Goal: Task Accomplishment & Management: Use online tool/utility

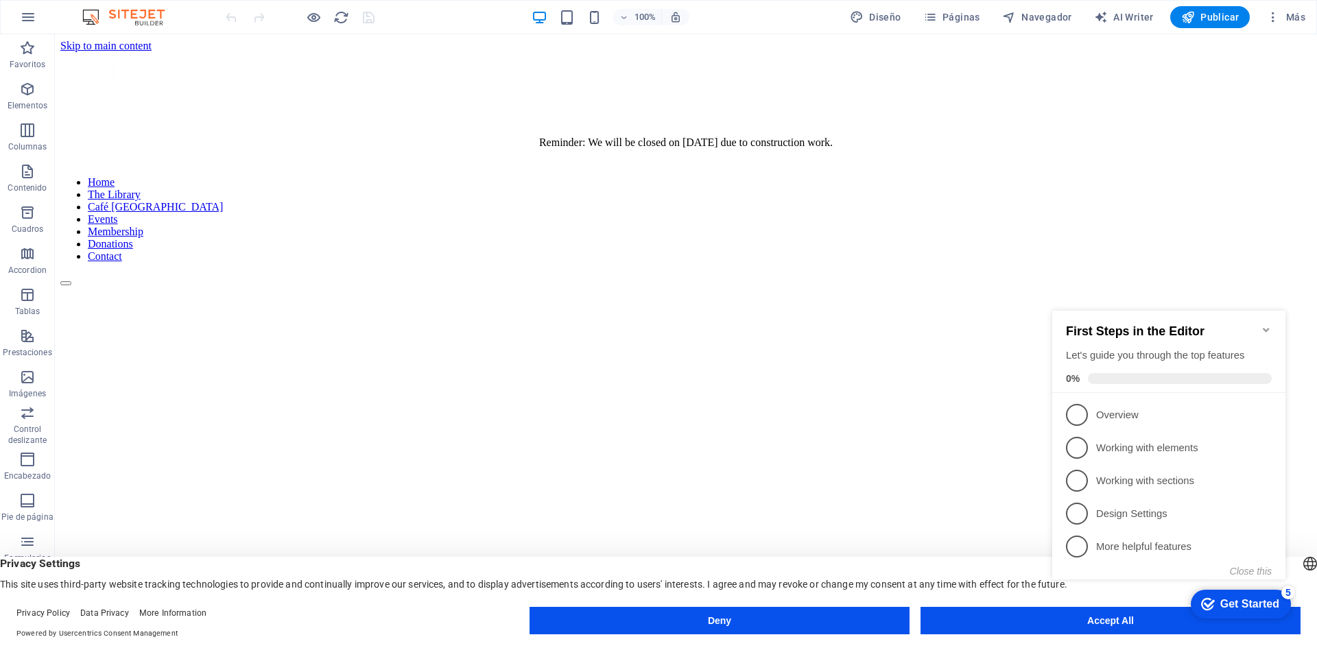
scroll to position [6, 0]
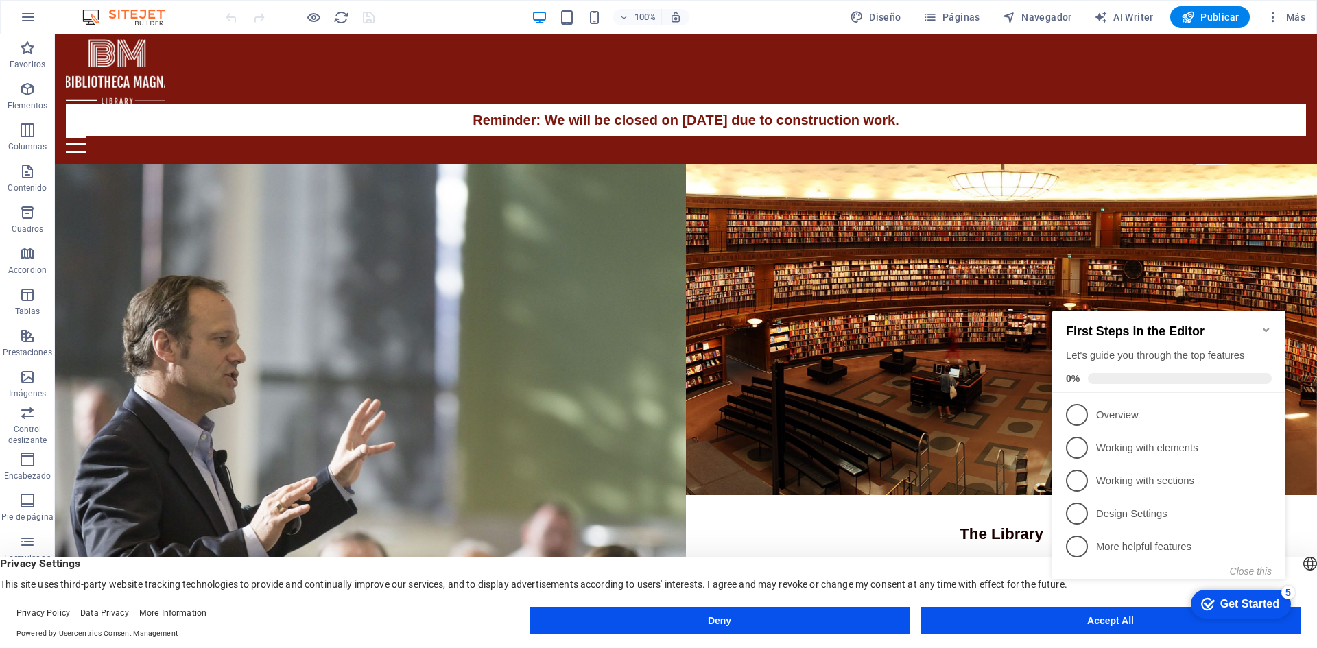
click at [559, 20] on div "100%" at bounding box center [610, 17] width 159 height 22
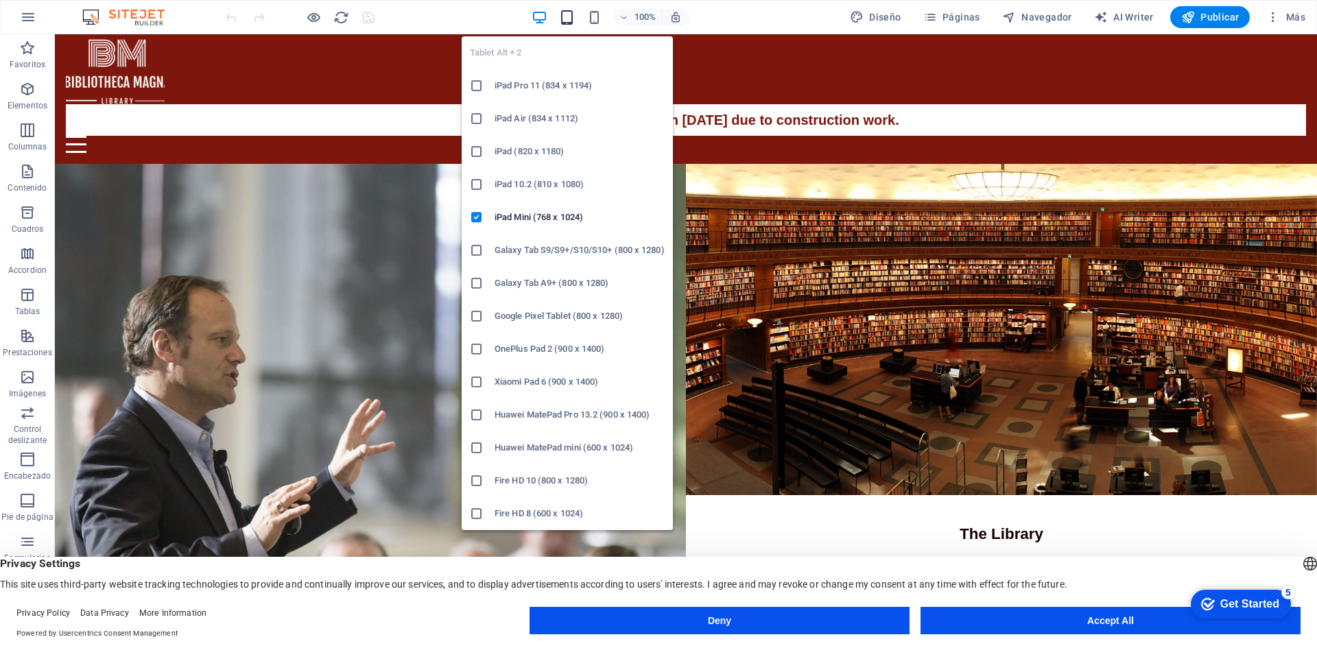
click at [564, 20] on icon "button" at bounding box center [567, 18] width 16 height 16
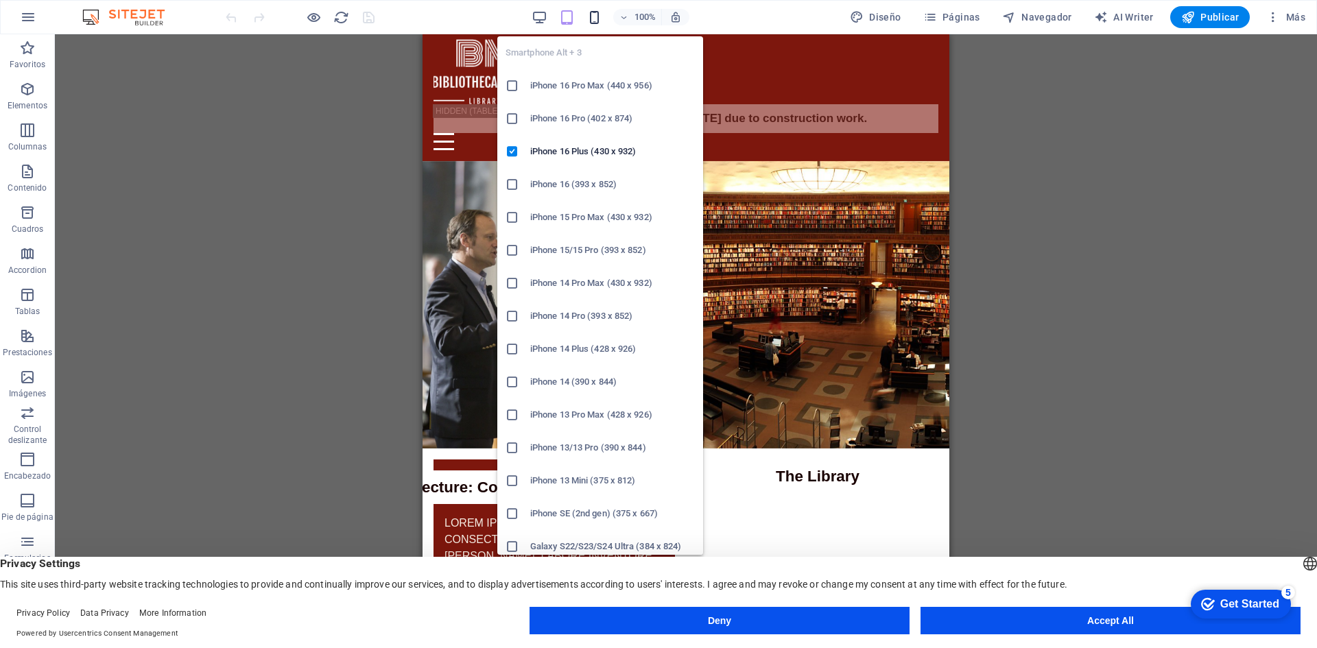
click at [600, 20] on icon "button" at bounding box center [595, 18] width 16 height 16
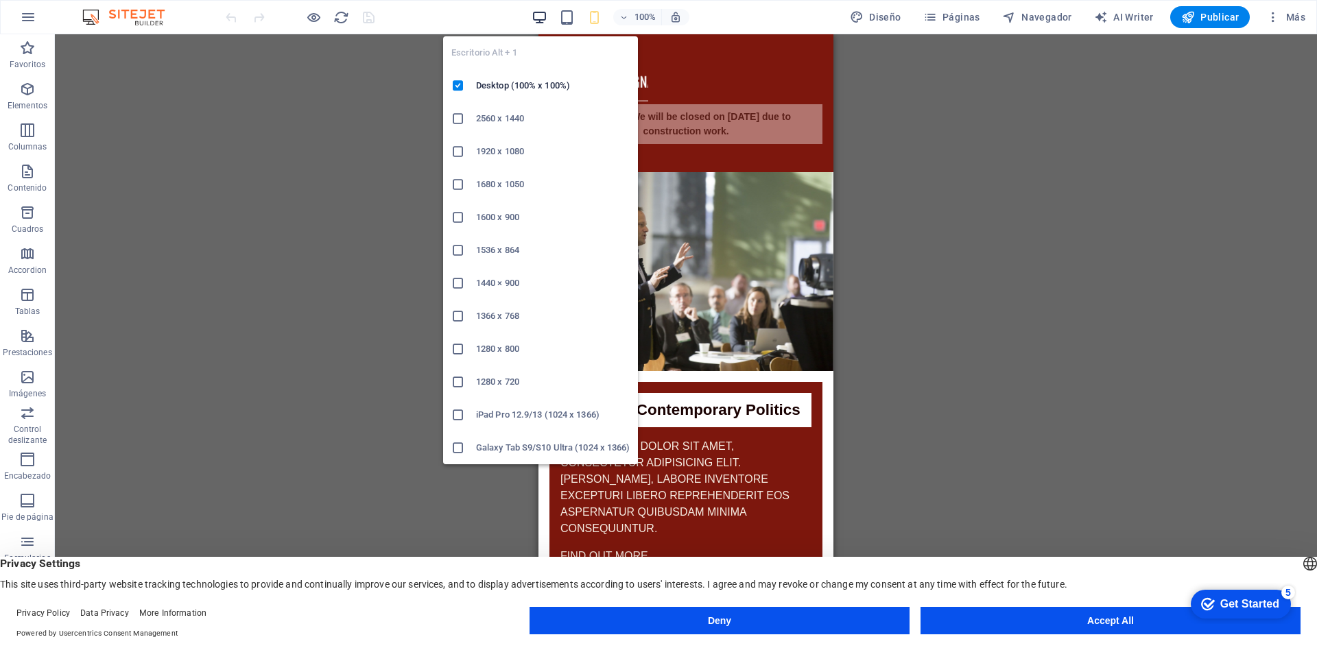
click at [546, 19] on icon "button" at bounding box center [540, 18] width 16 height 16
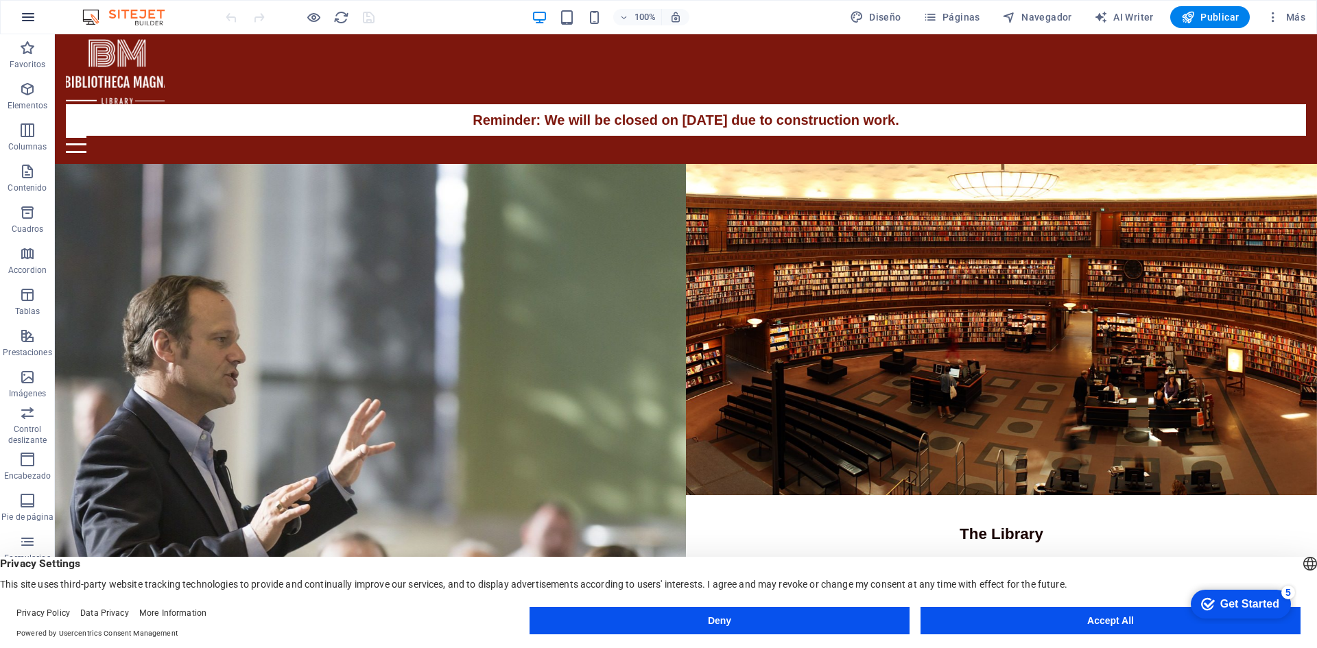
click at [38, 12] on button "button" at bounding box center [28, 17] width 33 height 33
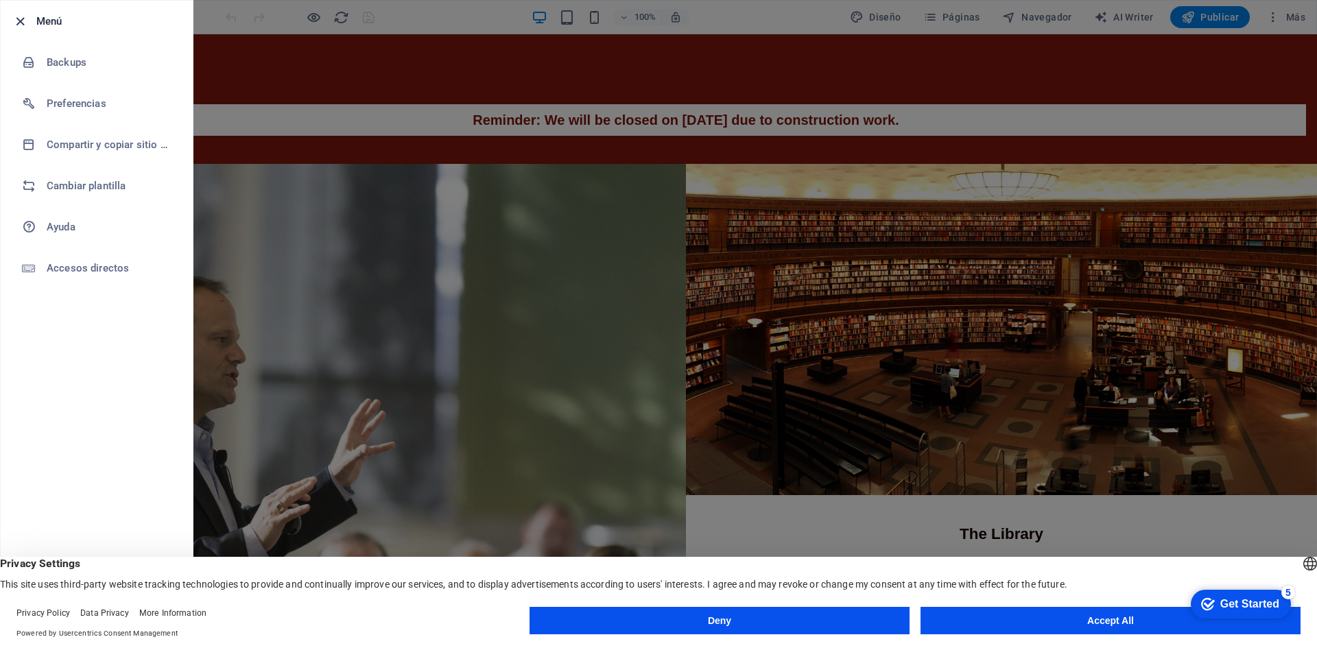
click at [23, 18] on icon "button" at bounding box center [20, 22] width 16 height 16
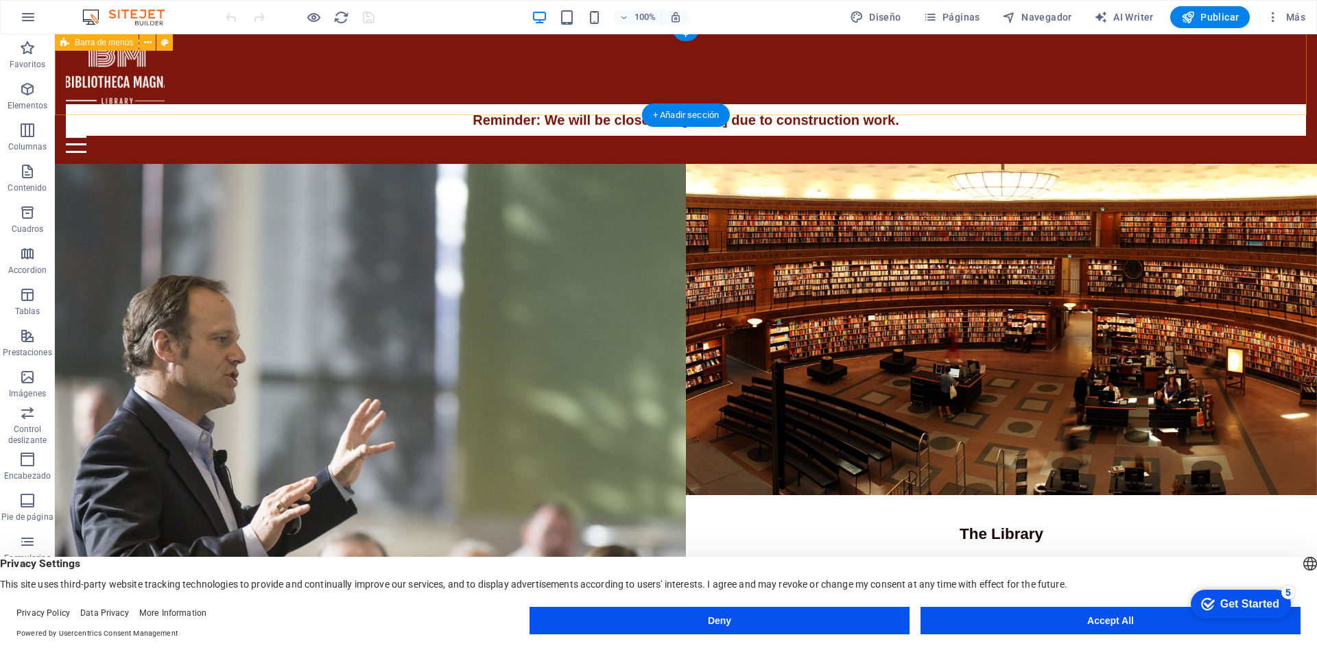
click at [1285, 136] on div at bounding box center [686, 144] width 1241 height 17
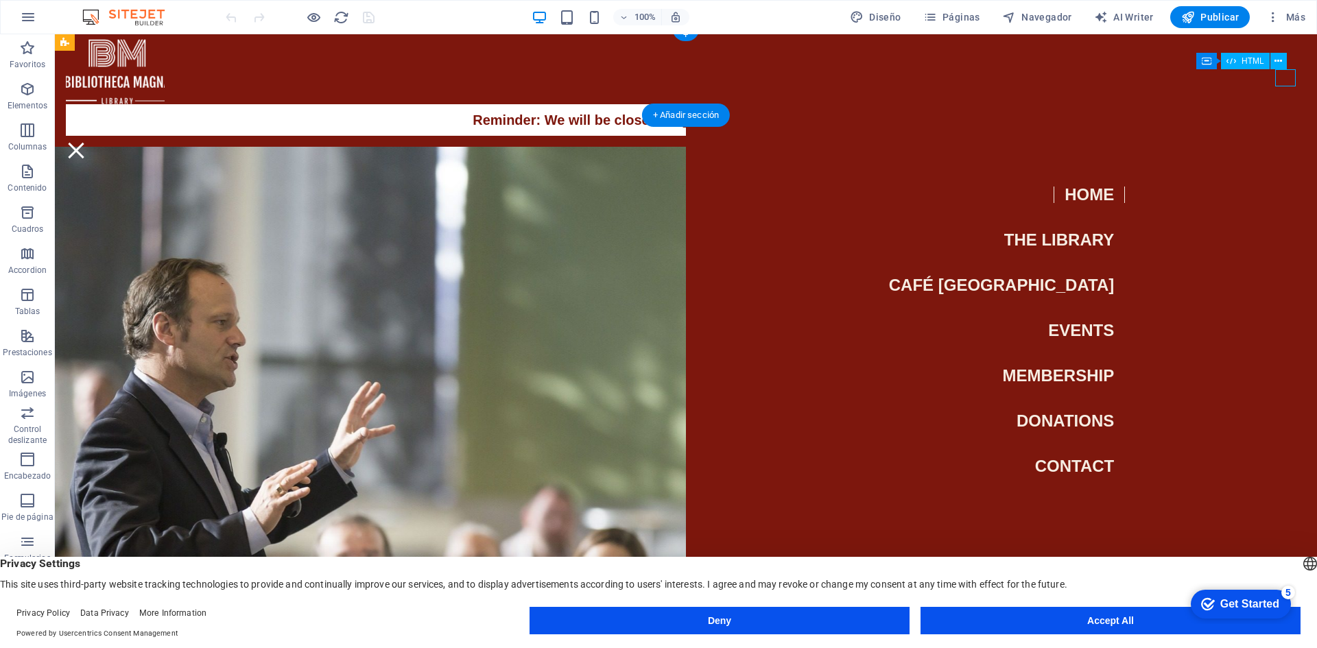
click at [86, 142] on div at bounding box center [76, 150] width 21 height 17
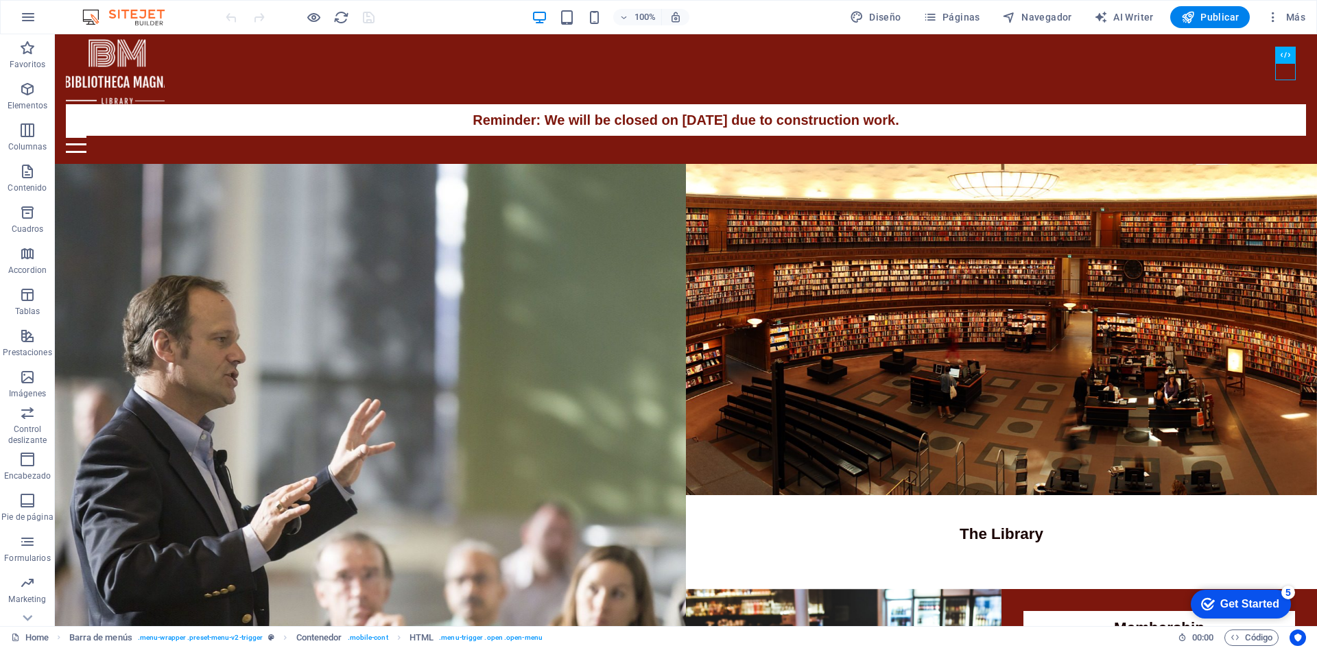
click at [1247, 595] on div "checkmark Get Started 5" at bounding box center [1241, 604] width 100 height 29
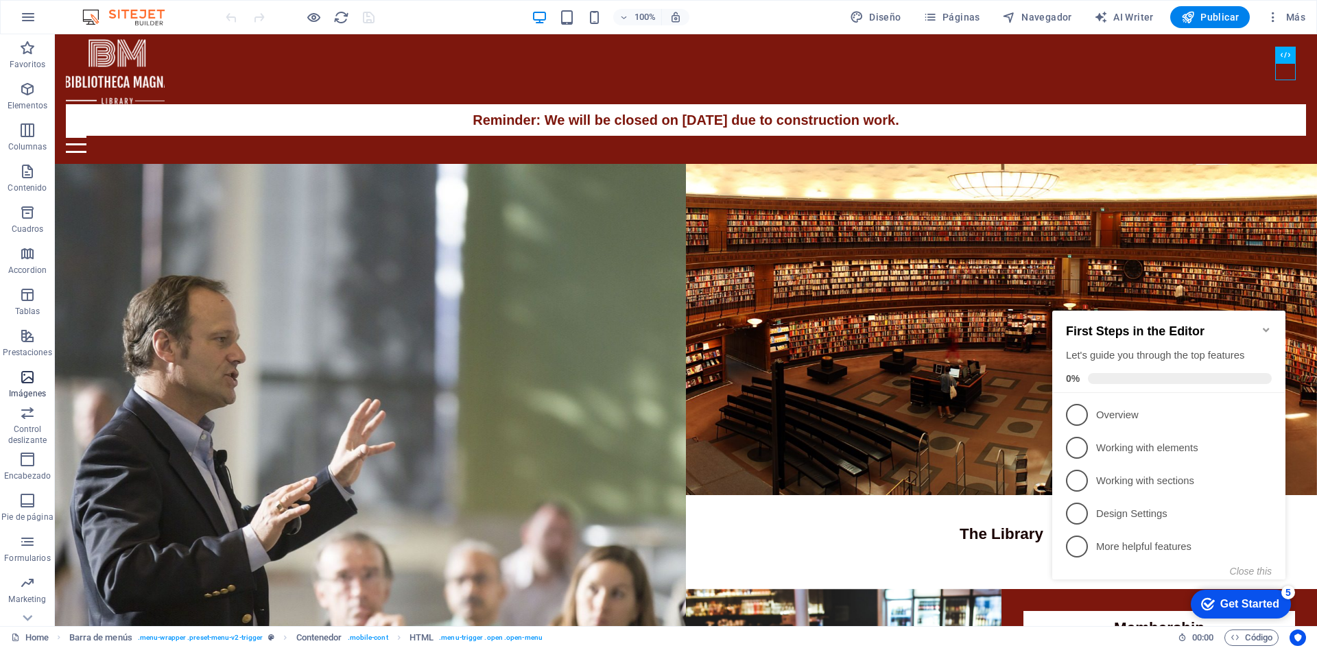
click at [26, 391] on p "Imágenes" at bounding box center [27, 393] width 37 height 11
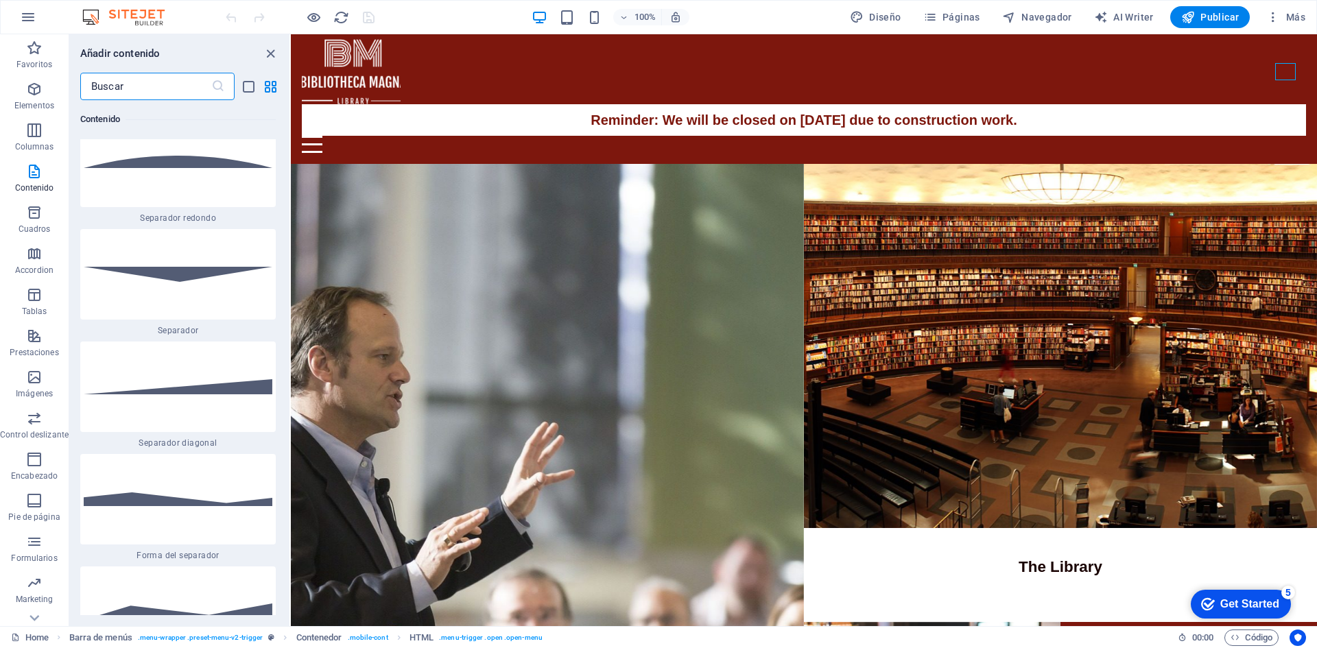
scroll to position [6263, 0]
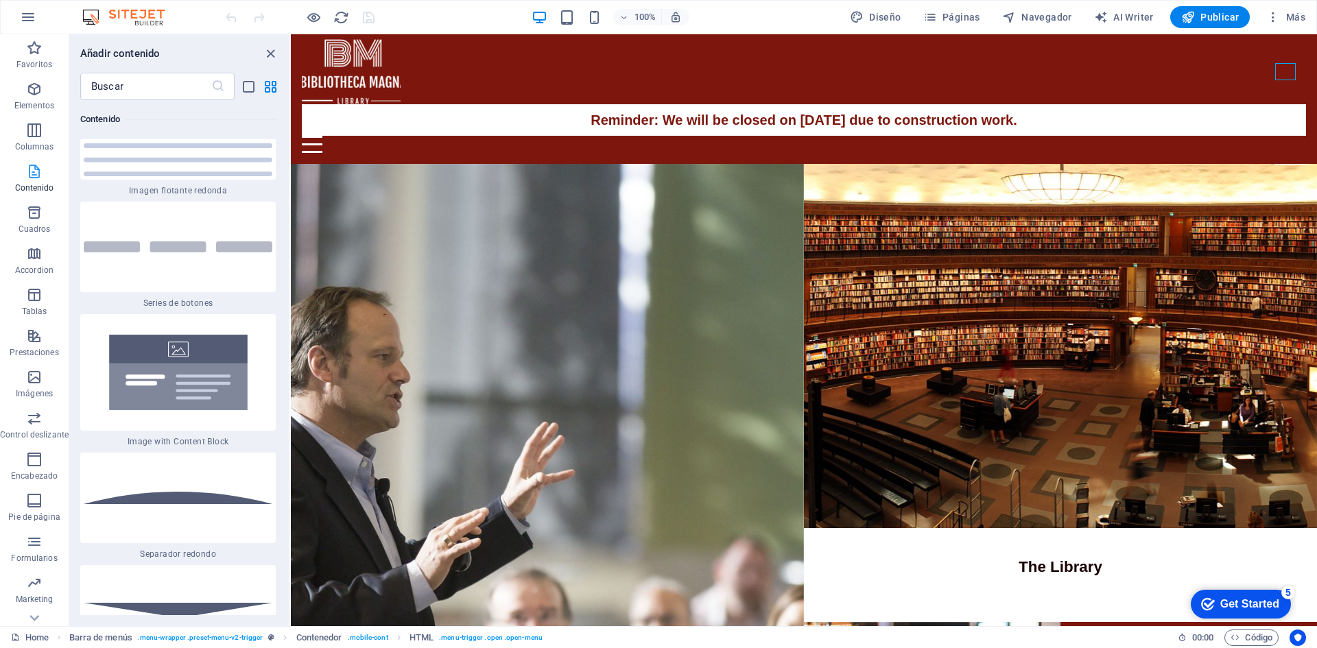
click at [49, 171] on span "Contenido" at bounding box center [34, 179] width 69 height 33
click at [40, 135] on icon "button" at bounding box center [34, 130] width 16 height 16
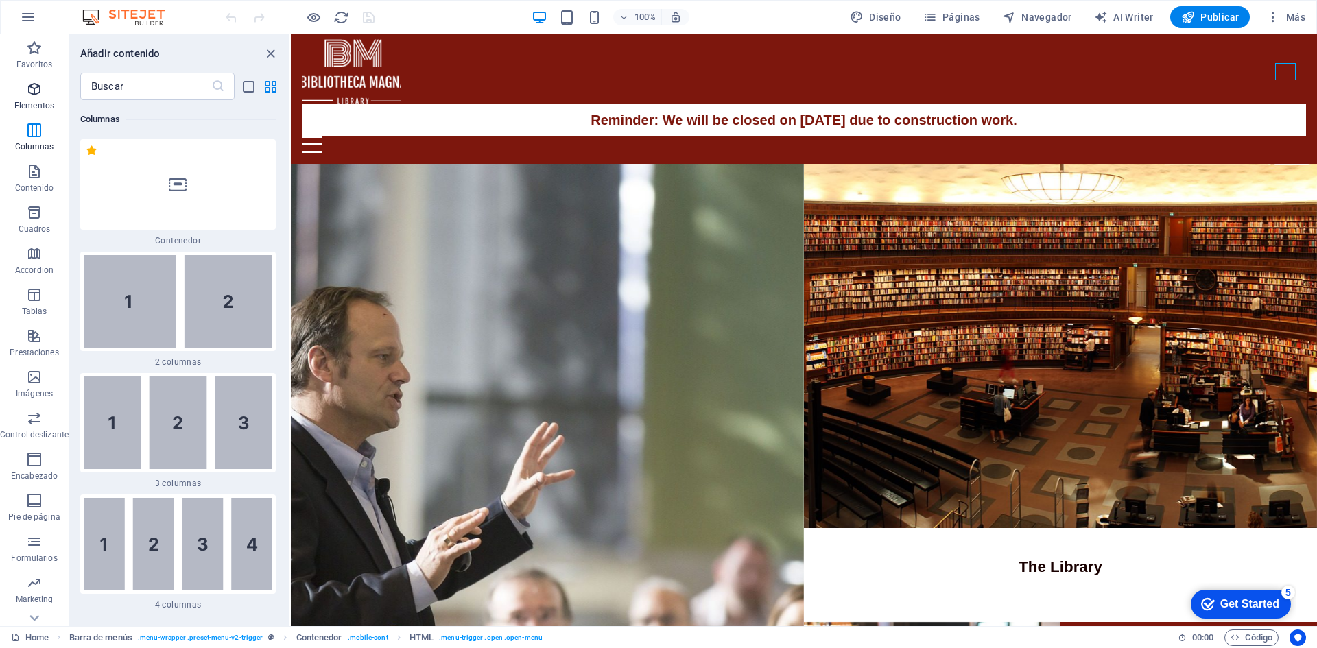
click at [34, 99] on span "Elementos" at bounding box center [34, 97] width 69 height 33
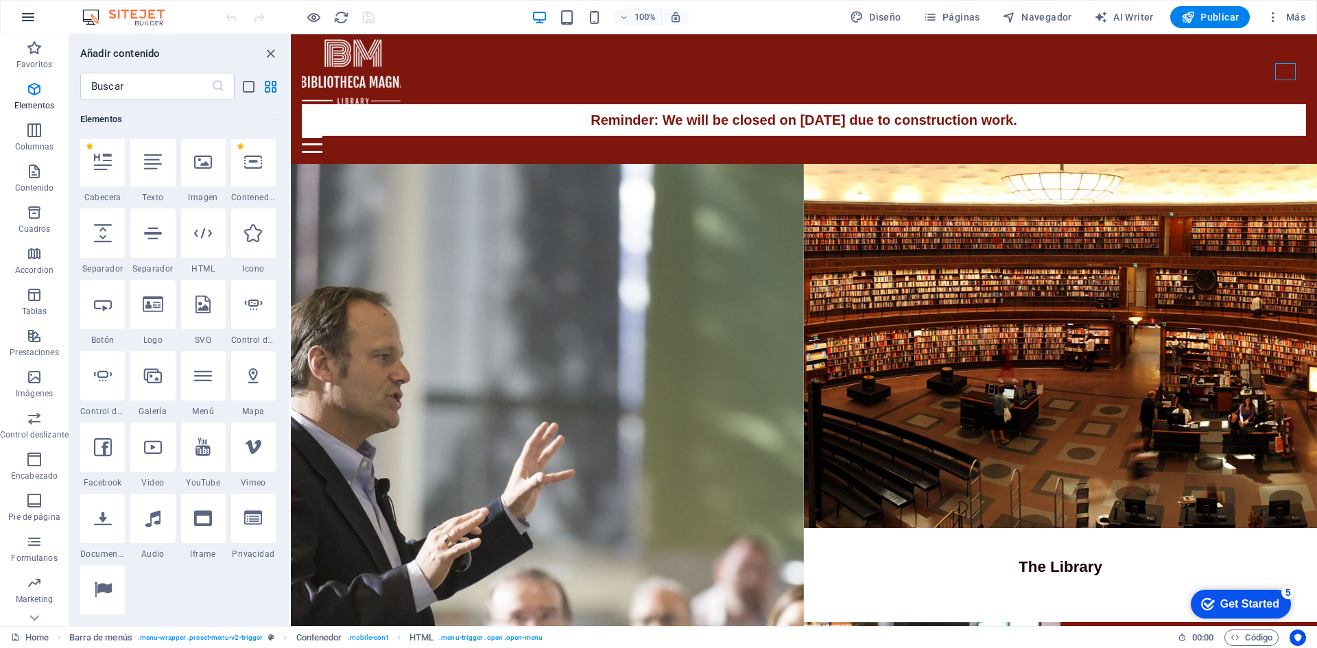
scroll to position [259, 0]
click at [28, 14] on icon "button" at bounding box center [28, 17] width 16 height 16
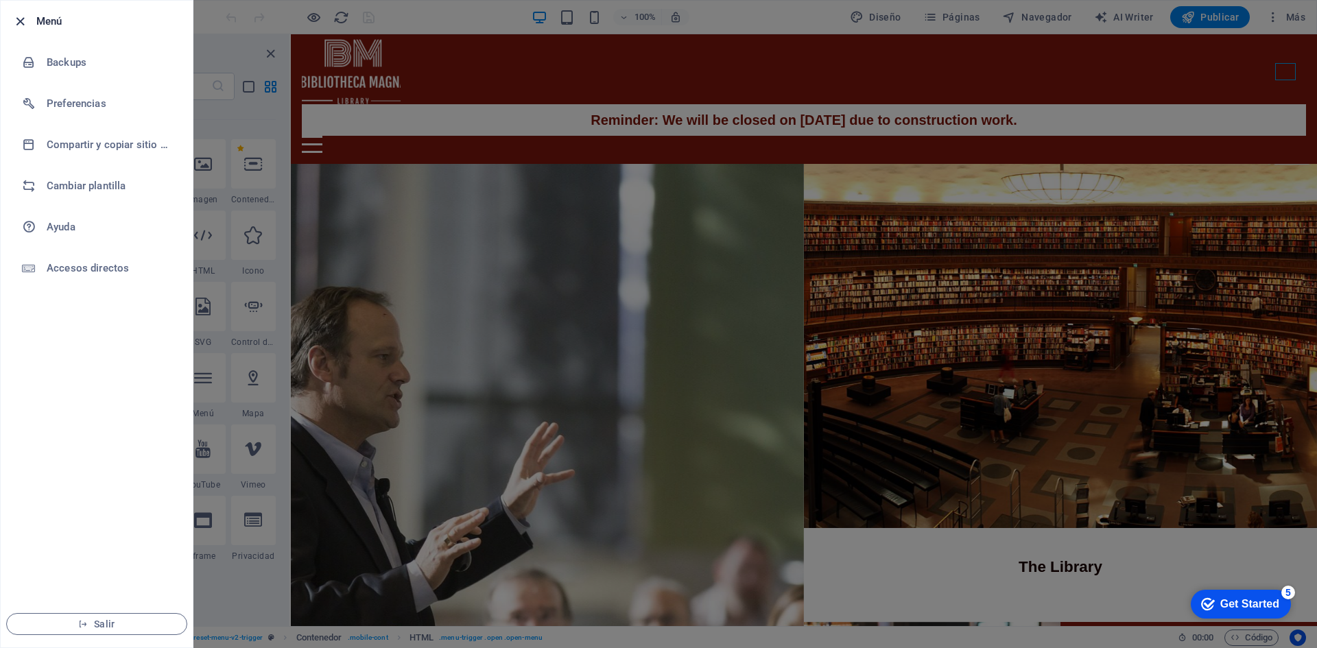
drag, startPoint x: 24, startPoint y: 9, endPoint x: 25, endPoint y: 21, distance: 11.7
click at [25, 19] on li "Menú" at bounding box center [97, 21] width 192 height 41
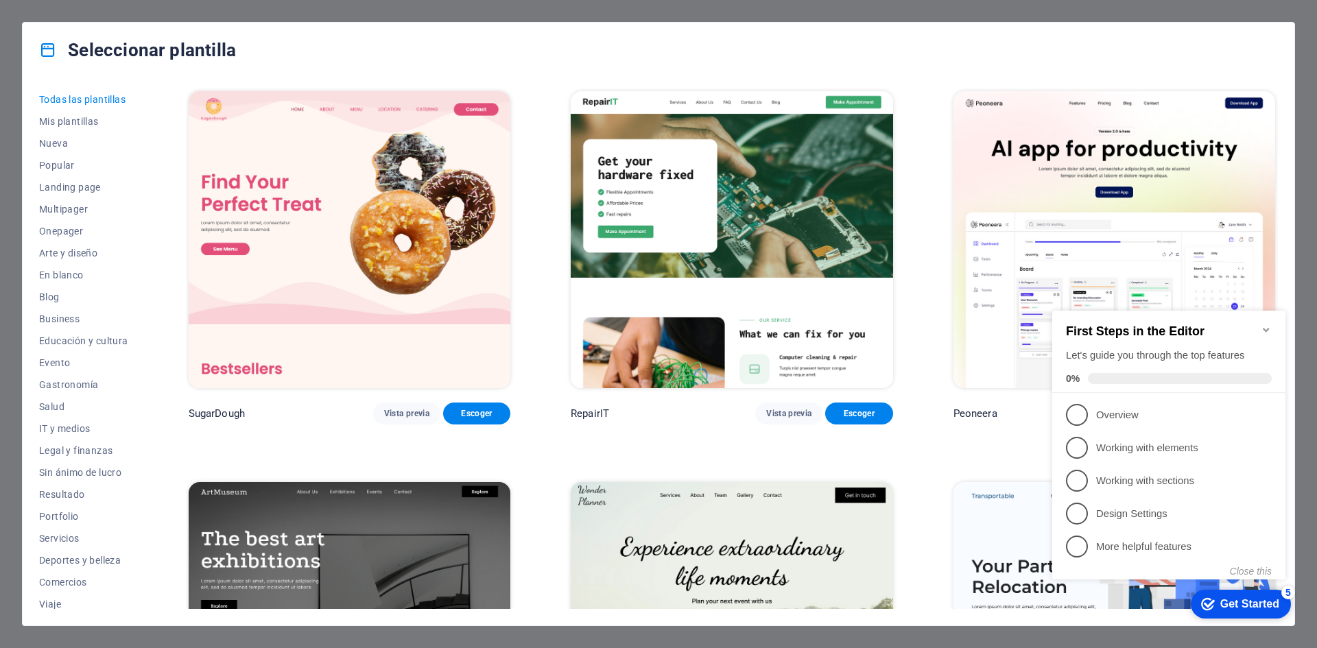
click at [1270, 325] on icon "Minimize checklist" at bounding box center [1266, 330] width 11 height 11
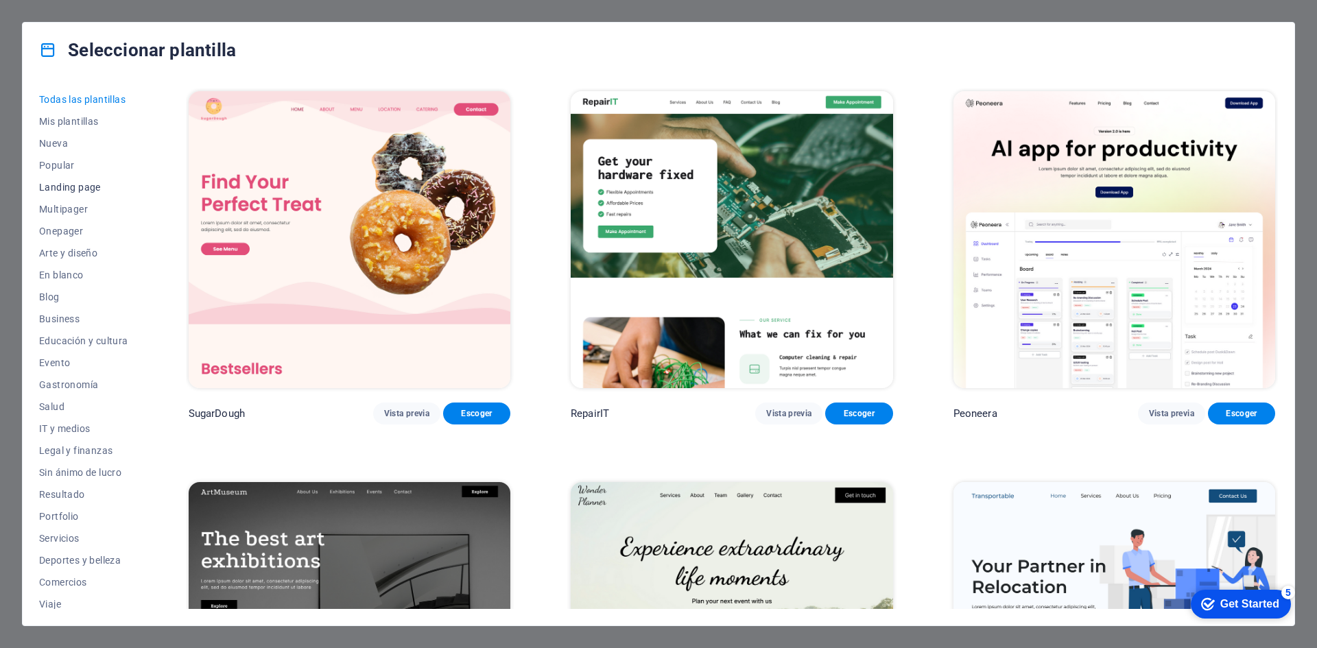
click at [56, 179] on button "Landing page" at bounding box center [83, 187] width 89 height 22
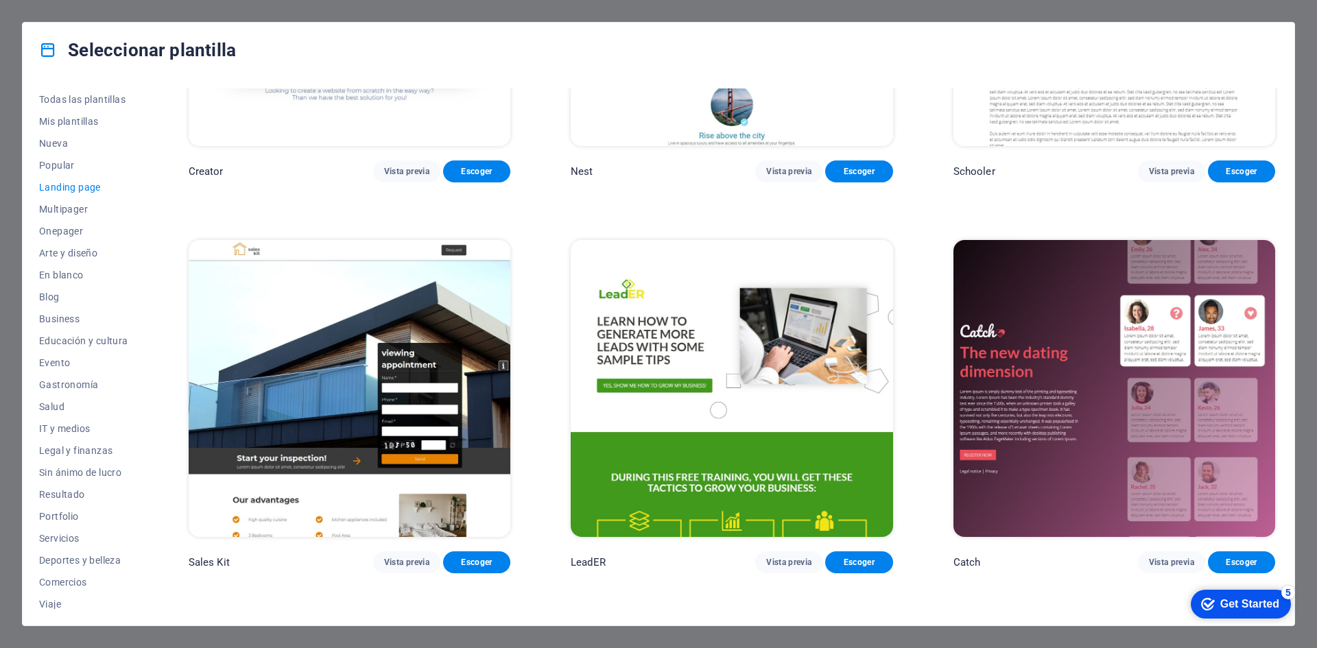
scroll to position [2607, 0]
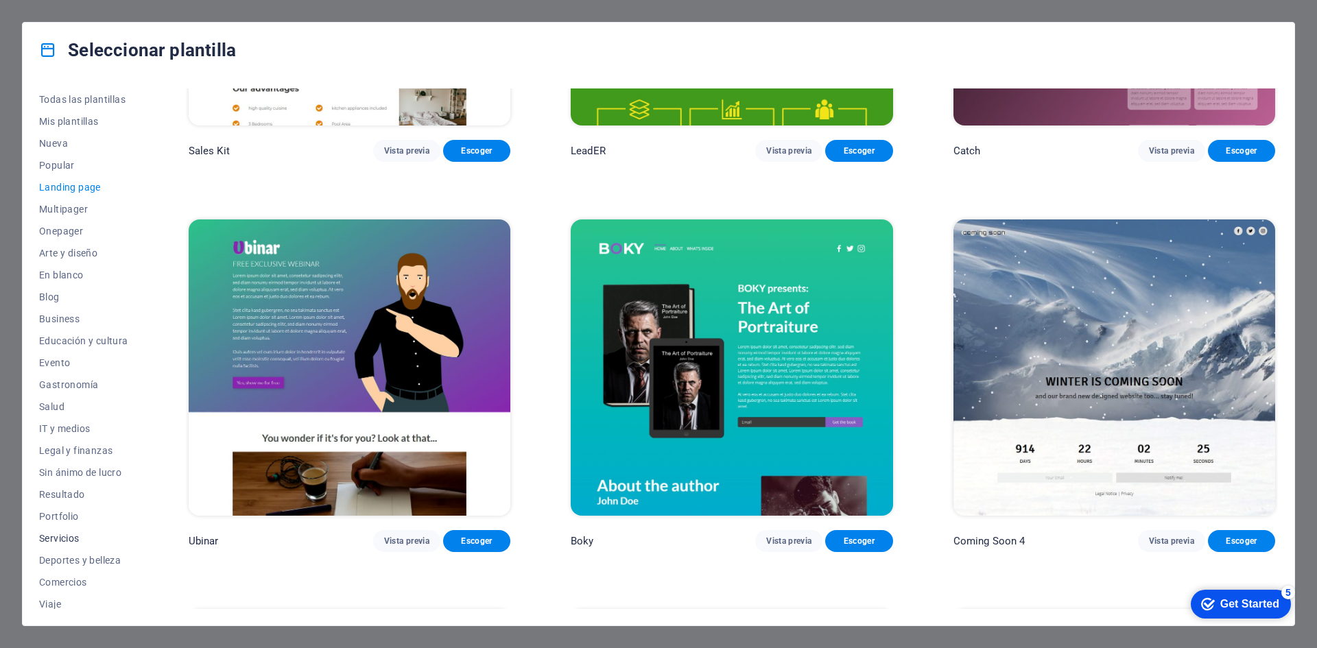
click at [60, 531] on button "Servicios" at bounding box center [83, 539] width 89 height 22
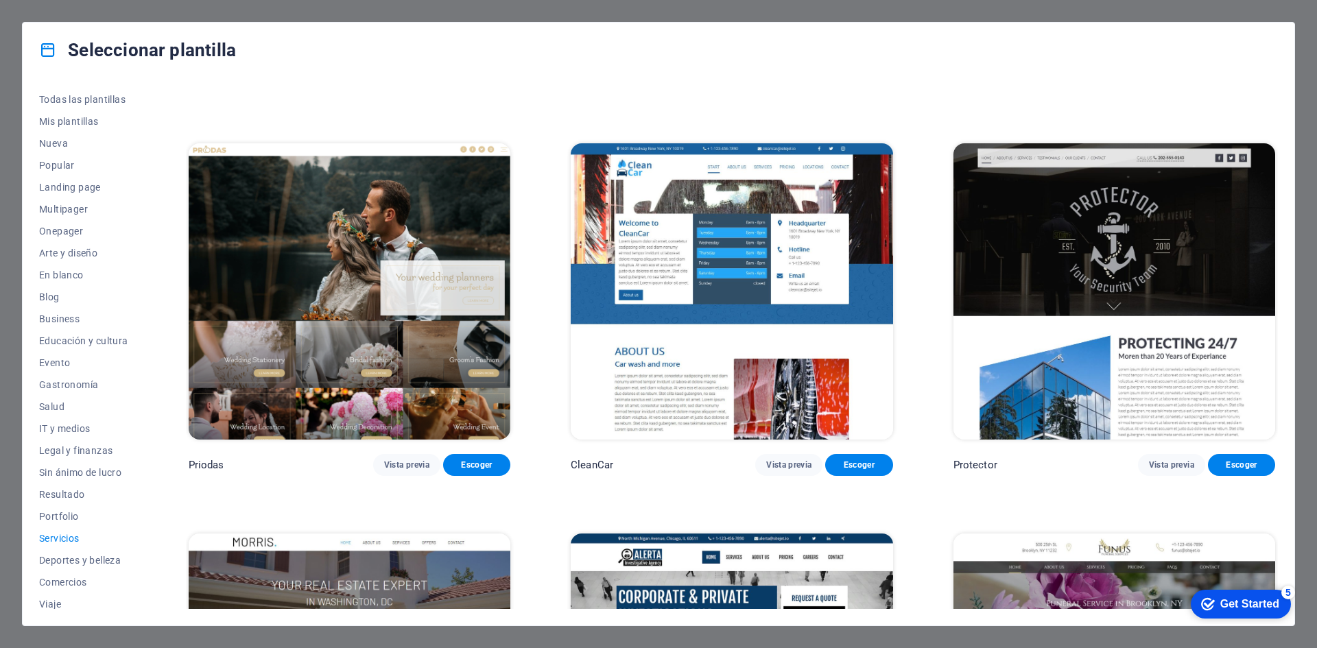
scroll to position [1120, 0]
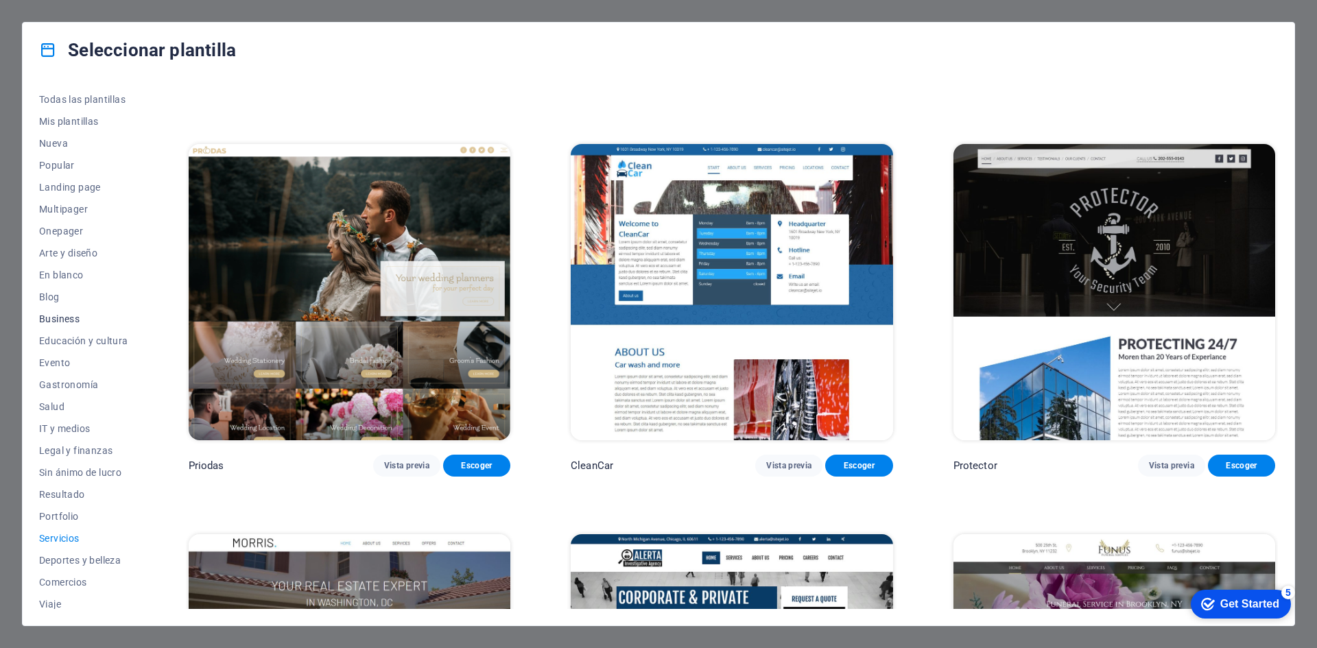
click at [69, 317] on span "Business" at bounding box center [83, 319] width 89 height 11
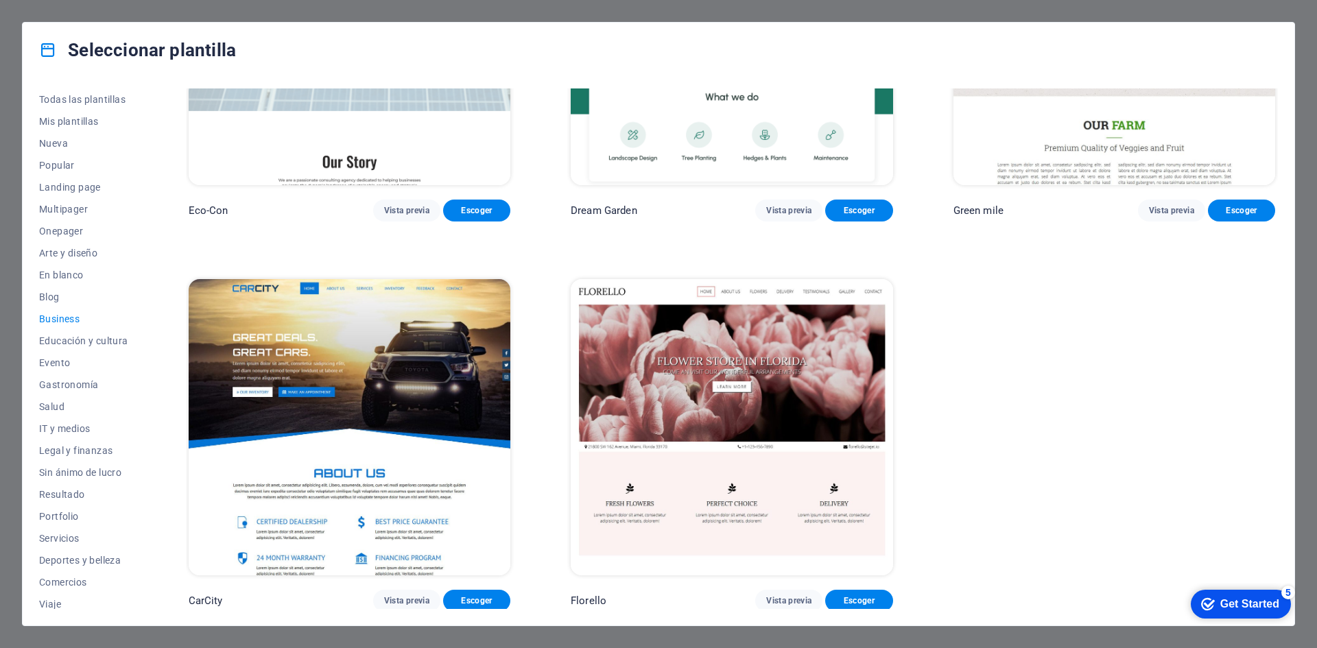
scroll to position [0, 0]
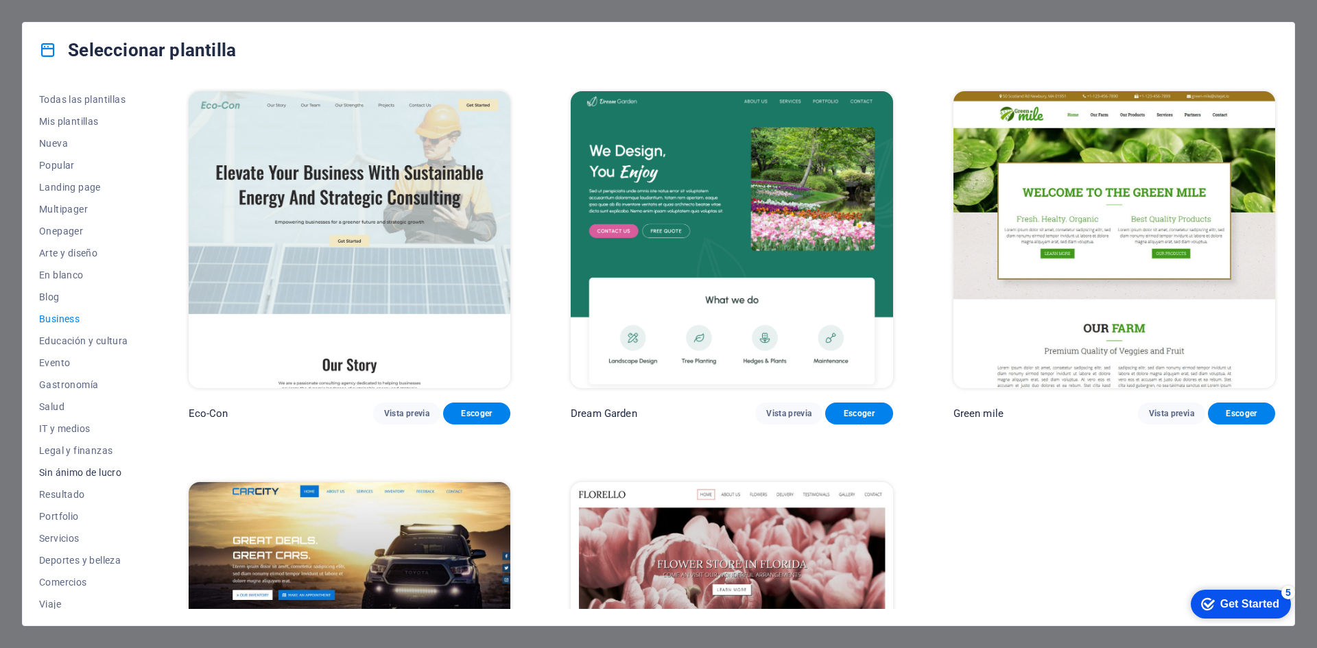
click at [82, 475] on span "Sin ánimo de lucro" at bounding box center [83, 472] width 89 height 11
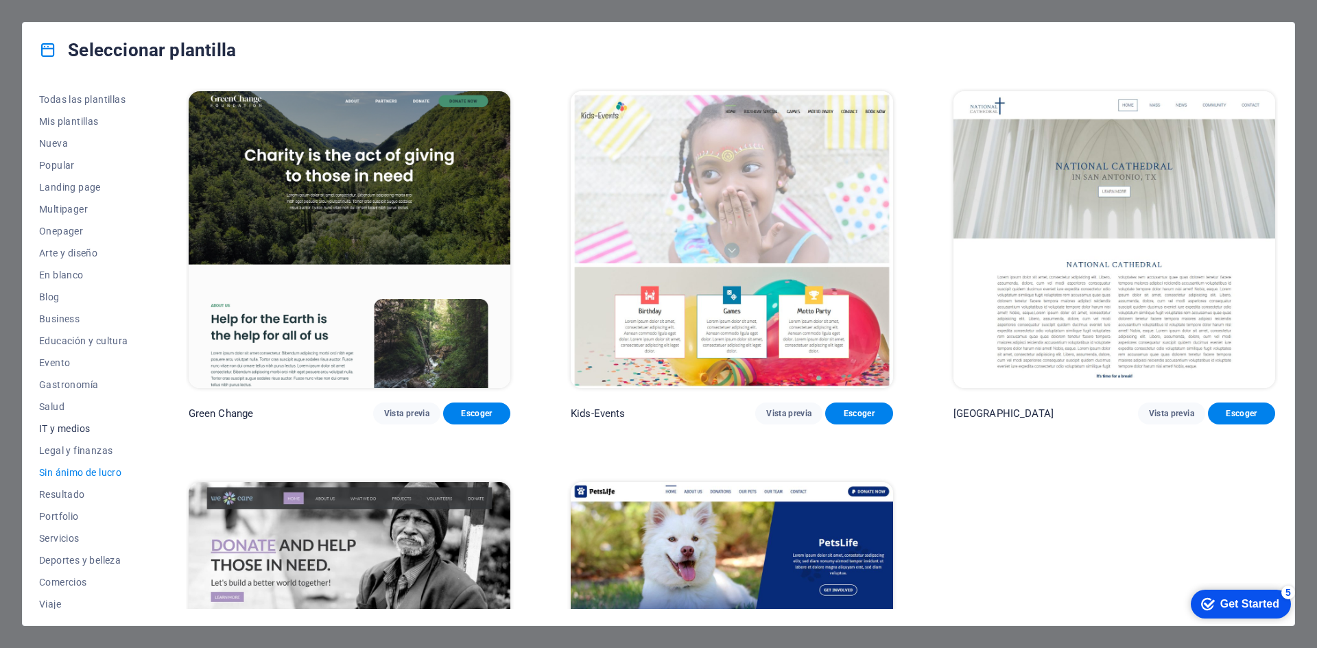
click at [74, 433] on span "IT y medios" at bounding box center [83, 428] width 89 height 11
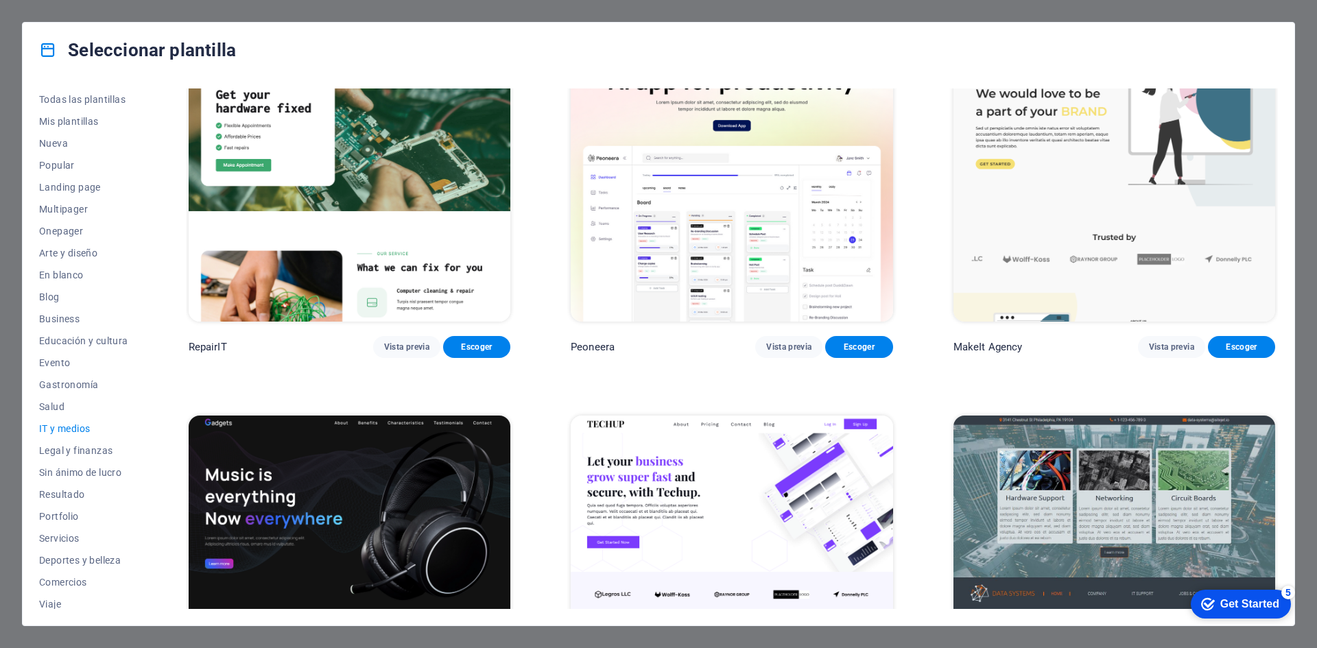
scroll to position [343, 0]
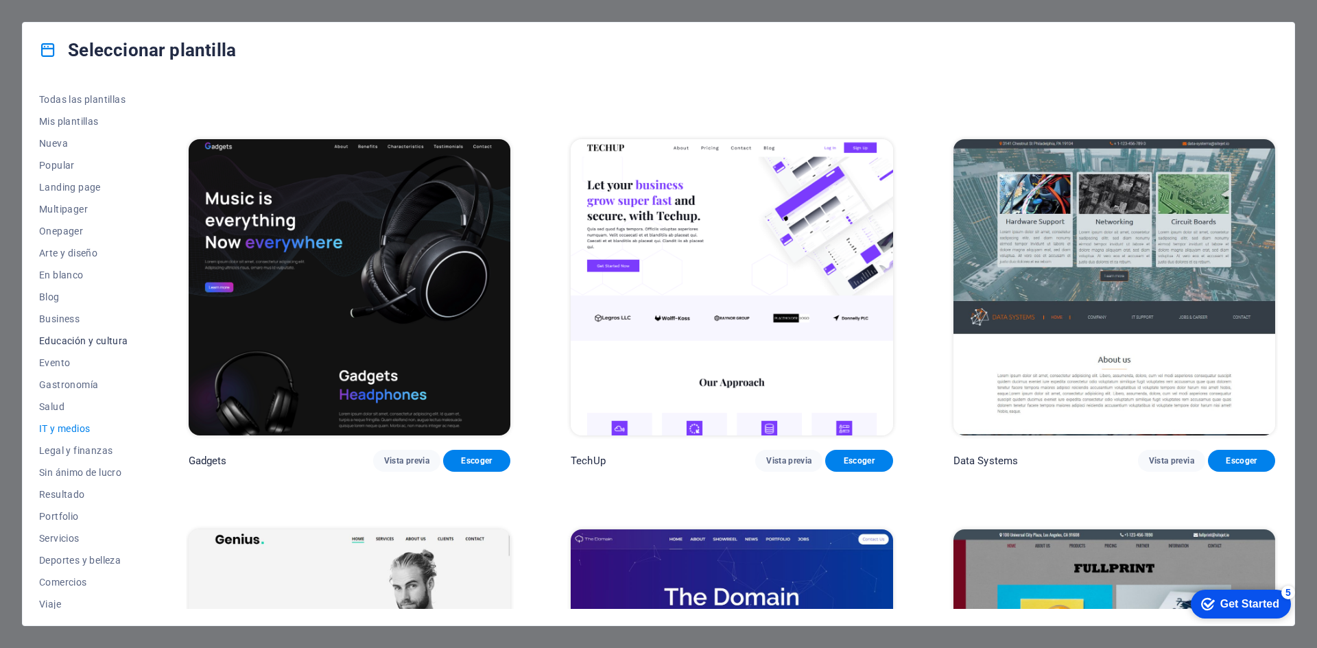
click at [93, 340] on span "Educación y cultura" at bounding box center [83, 341] width 89 height 11
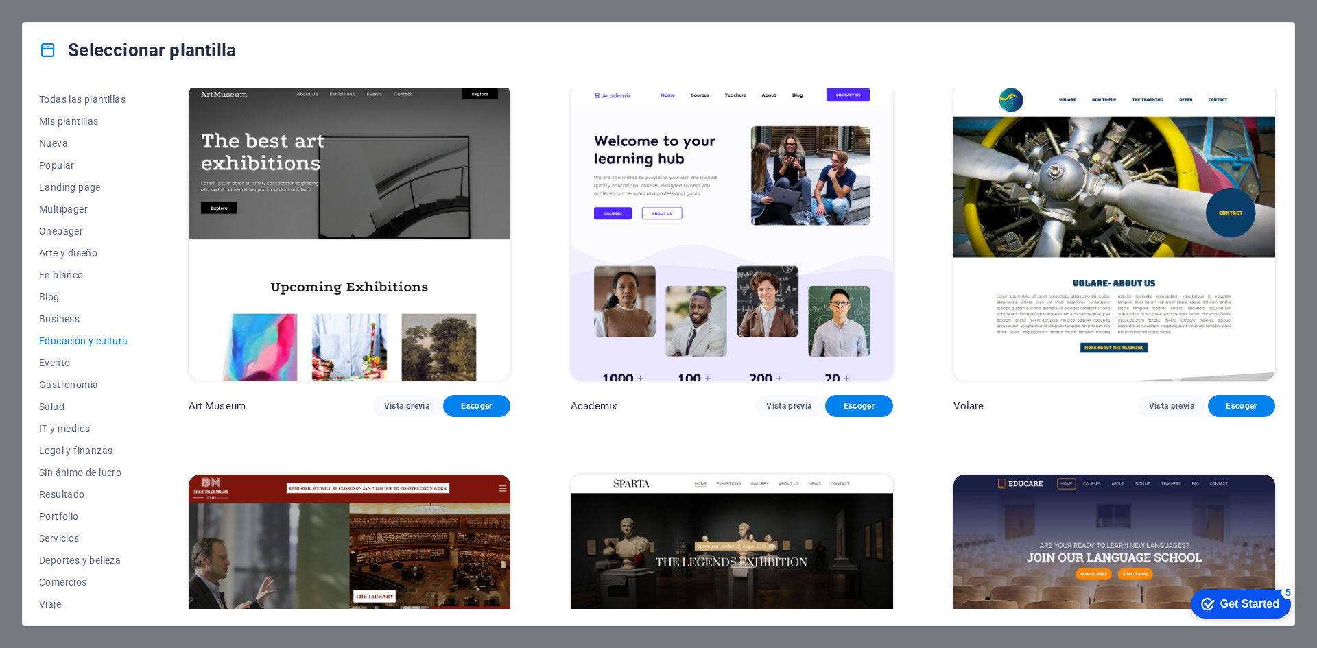
scroll to position [0, 0]
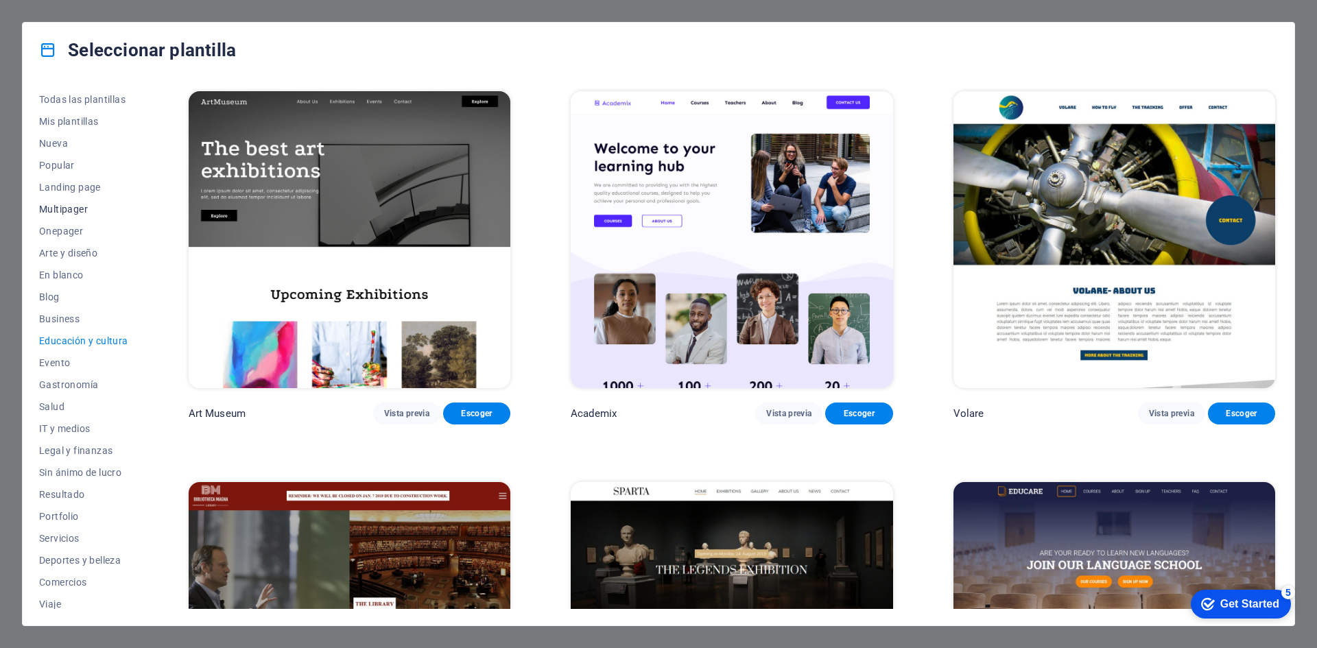
click at [71, 207] on span "Multipager" at bounding box center [83, 209] width 89 height 11
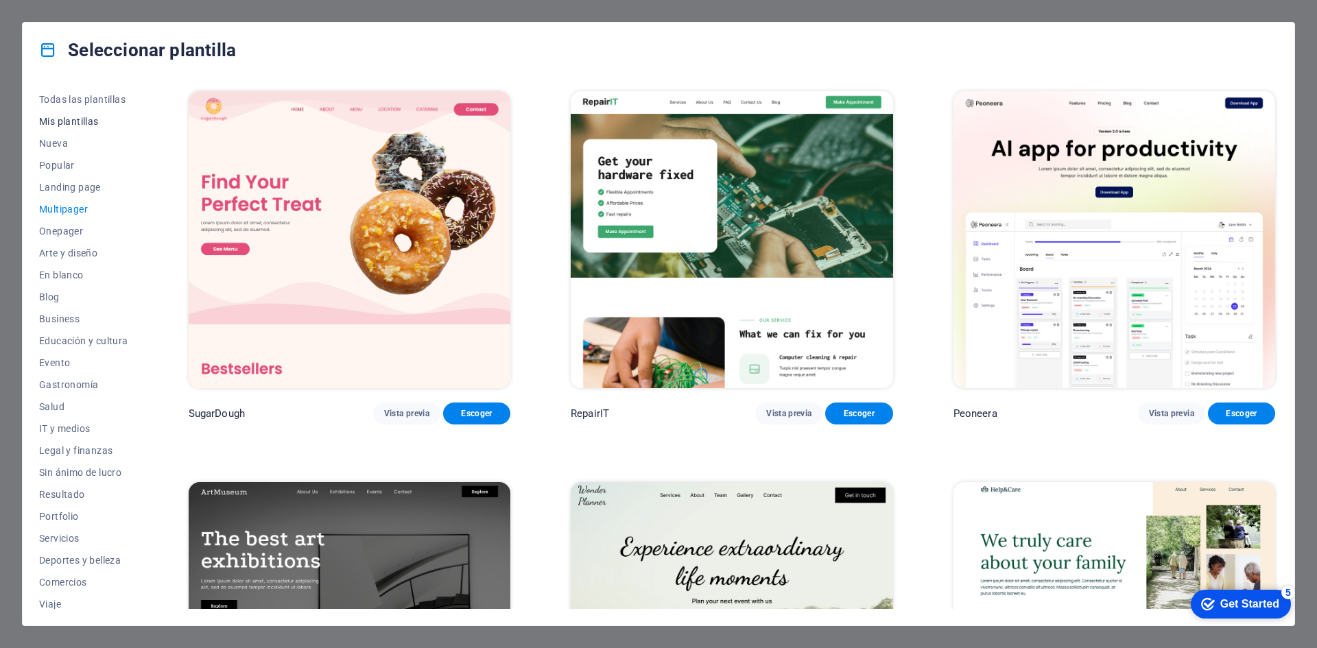
click at [63, 119] on span "Mis plantillas" at bounding box center [83, 121] width 89 height 11
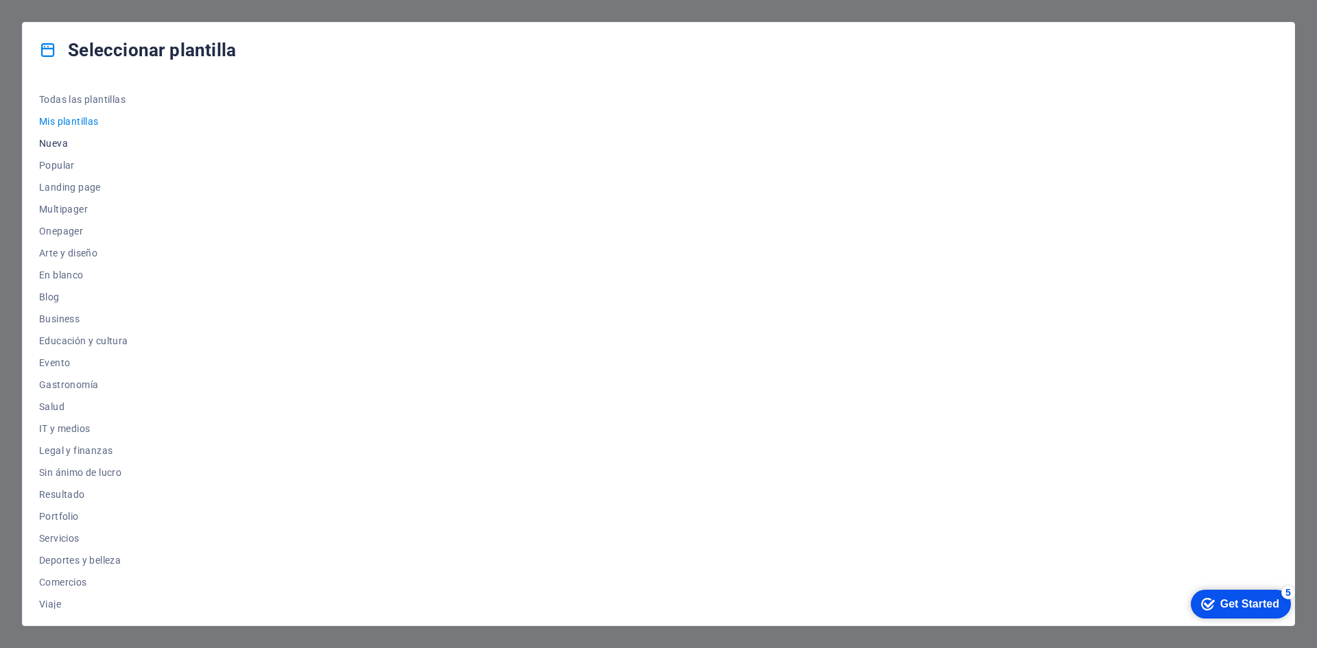
click at [63, 145] on span "Nueva" at bounding box center [83, 143] width 89 height 11
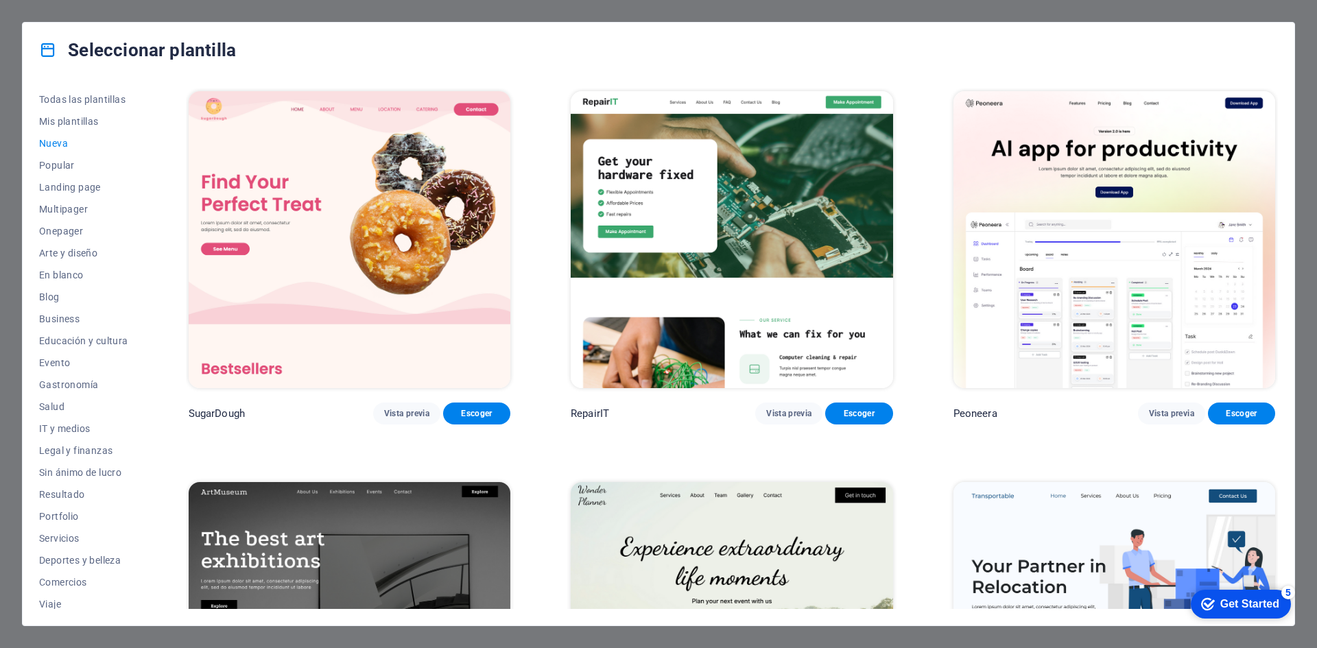
click at [65, 140] on span "Nueva" at bounding box center [83, 143] width 89 height 11
click at [62, 175] on button "Popular" at bounding box center [83, 165] width 89 height 22
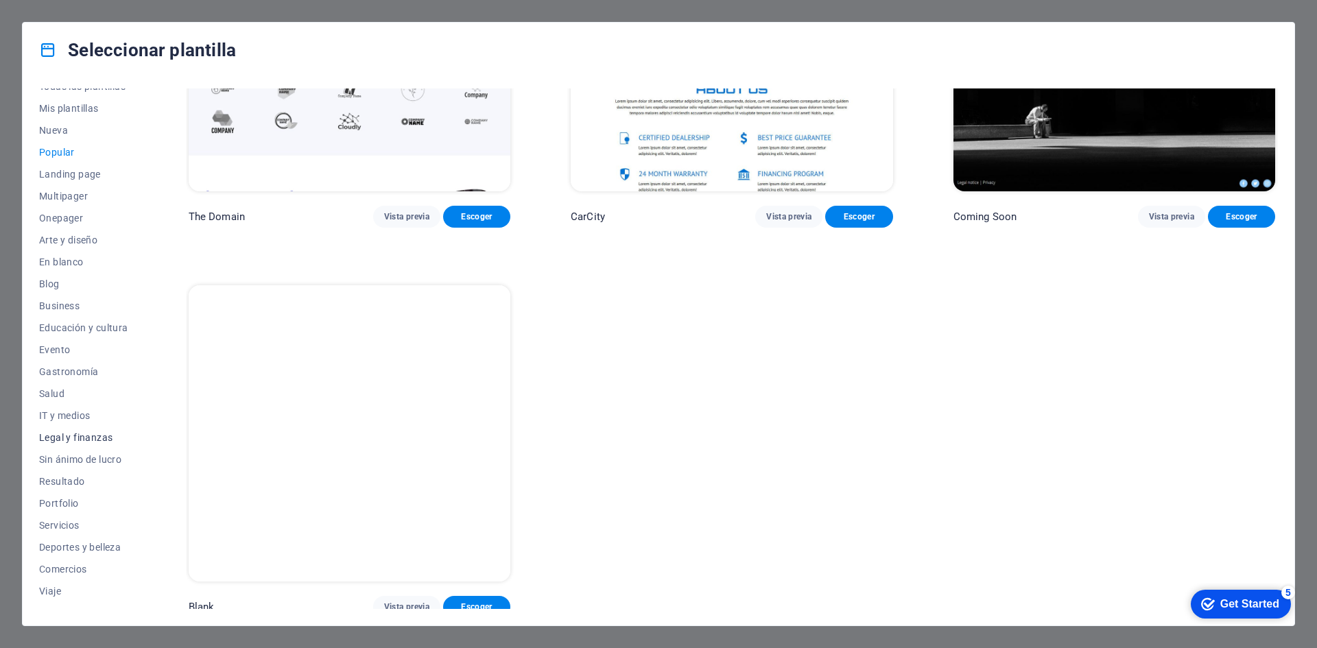
scroll to position [28, 0]
click at [84, 593] on span "Wireframe" at bounding box center [83, 598] width 89 height 11
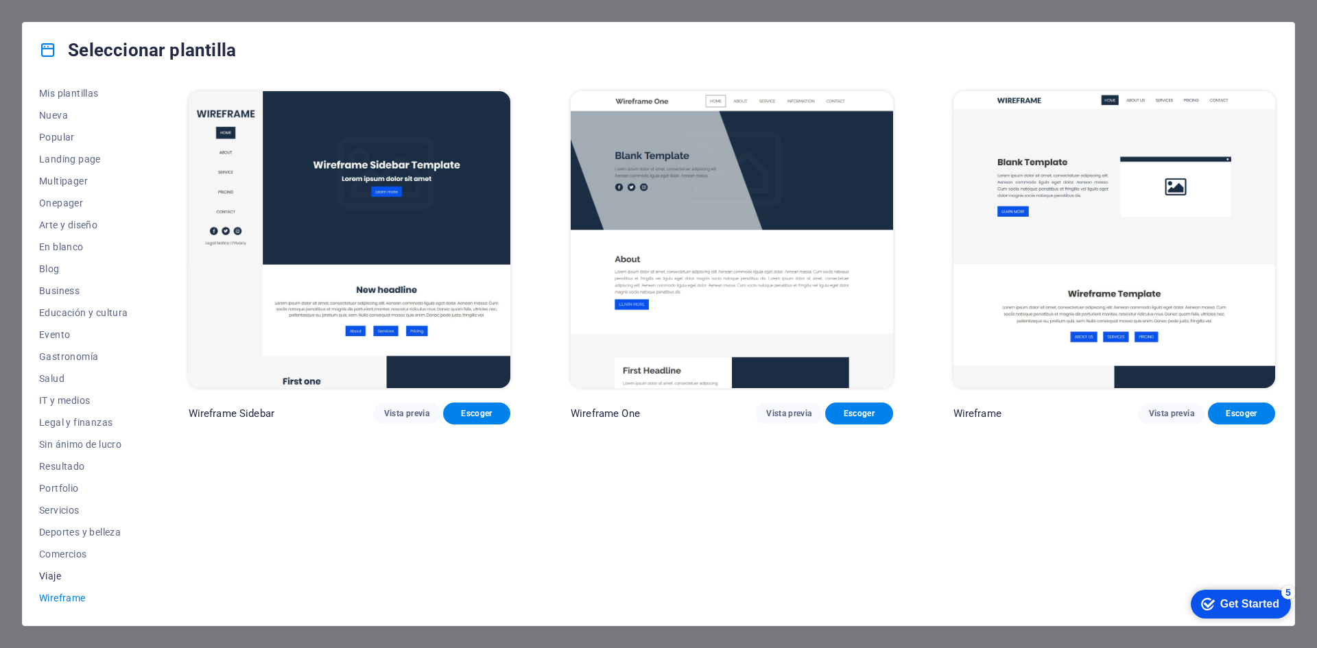
click at [58, 576] on span "Viaje" at bounding box center [83, 576] width 89 height 11
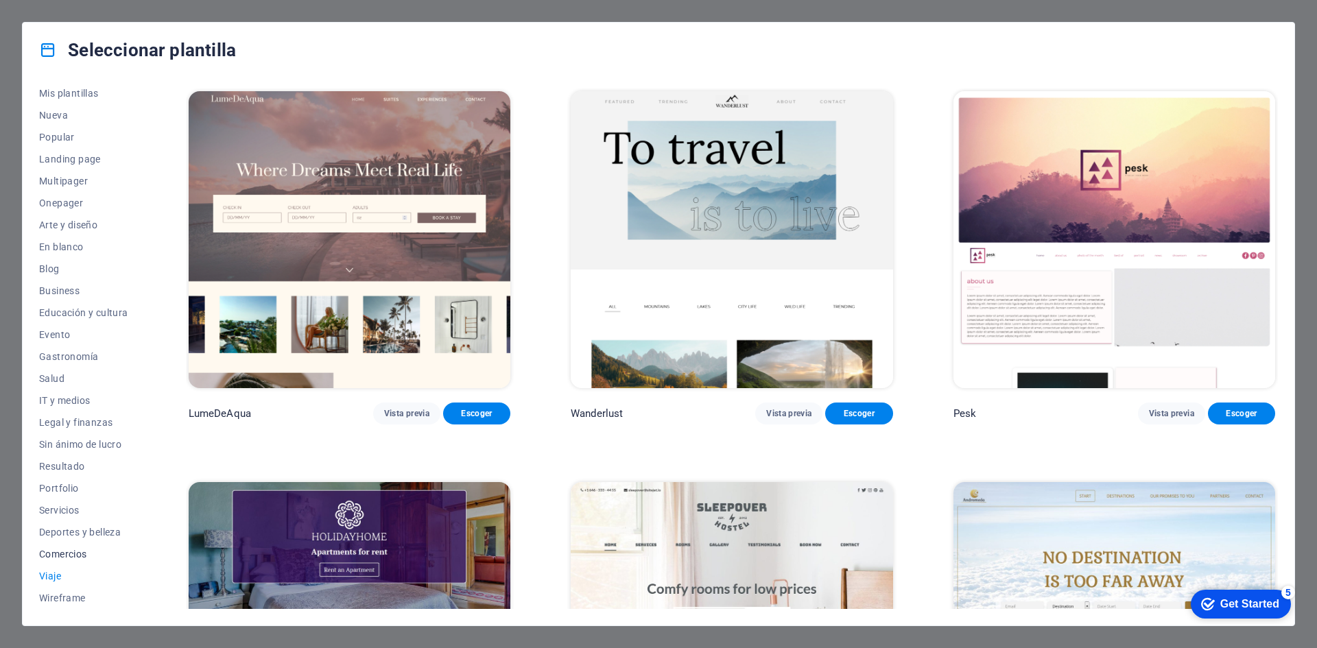
click at [65, 557] on span "Comercios" at bounding box center [83, 554] width 89 height 11
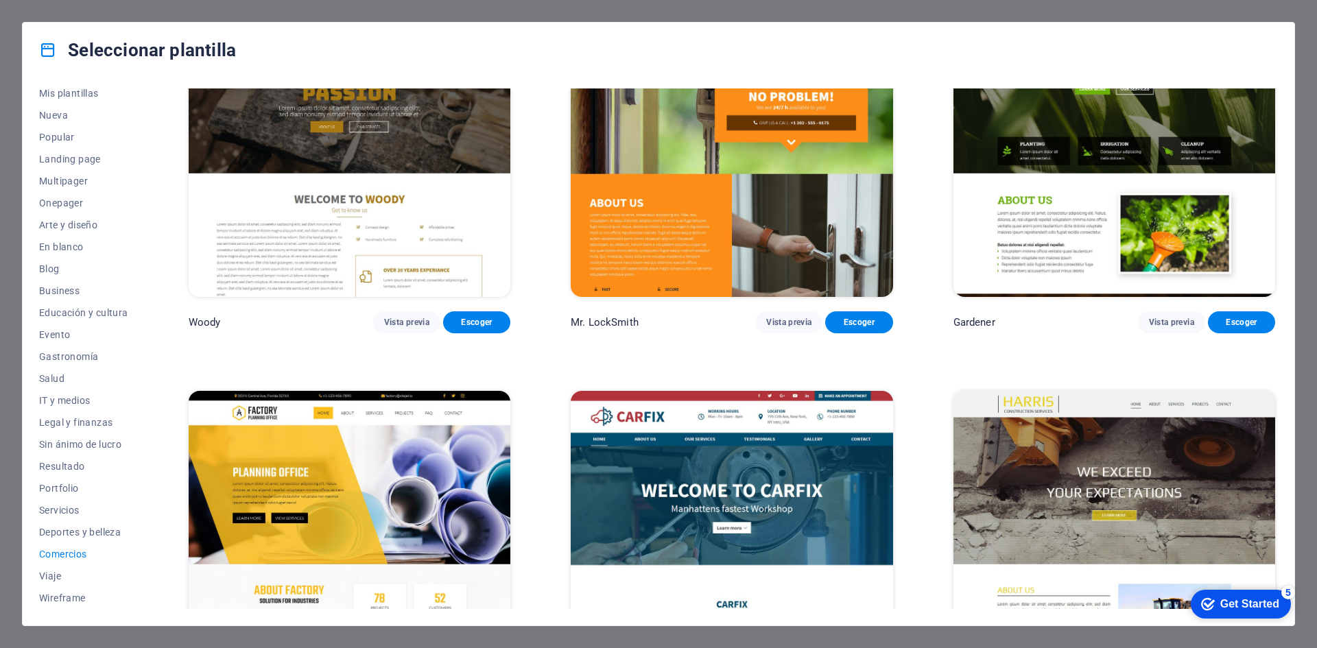
scroll to position [592, 0]
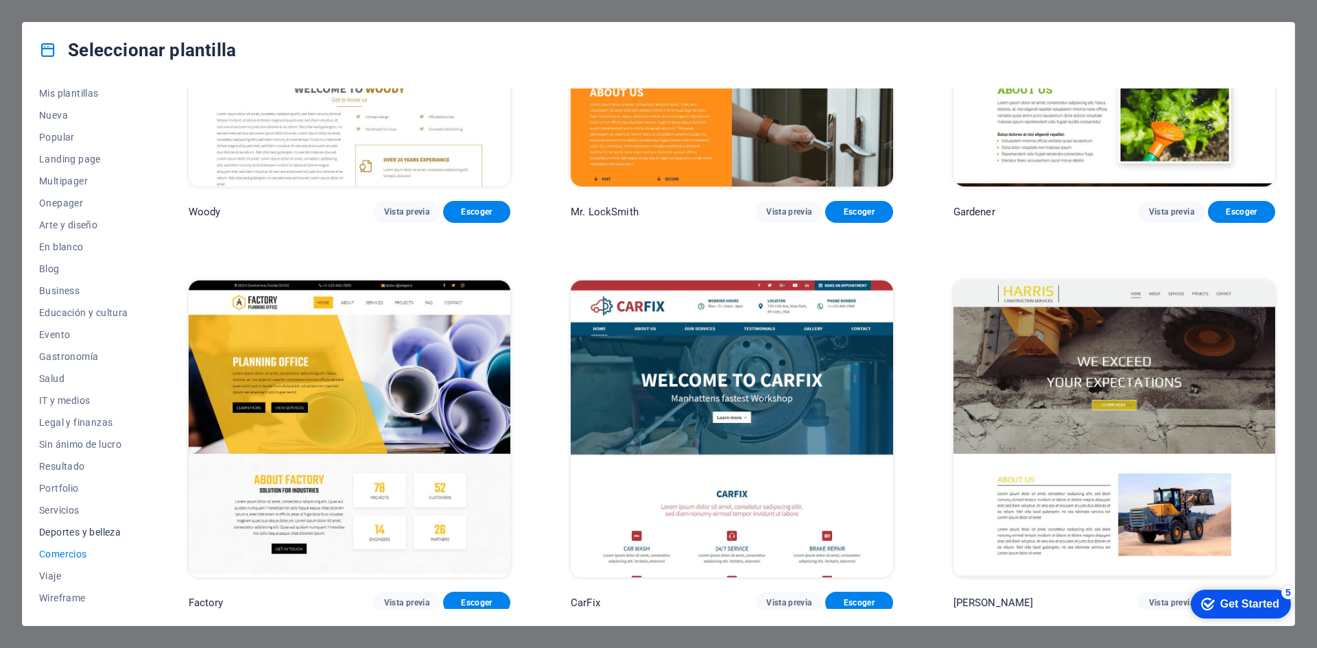
click at [91, 535] on span "Deportes y belleza" at bounding box center [83, 532] width 89 height 11
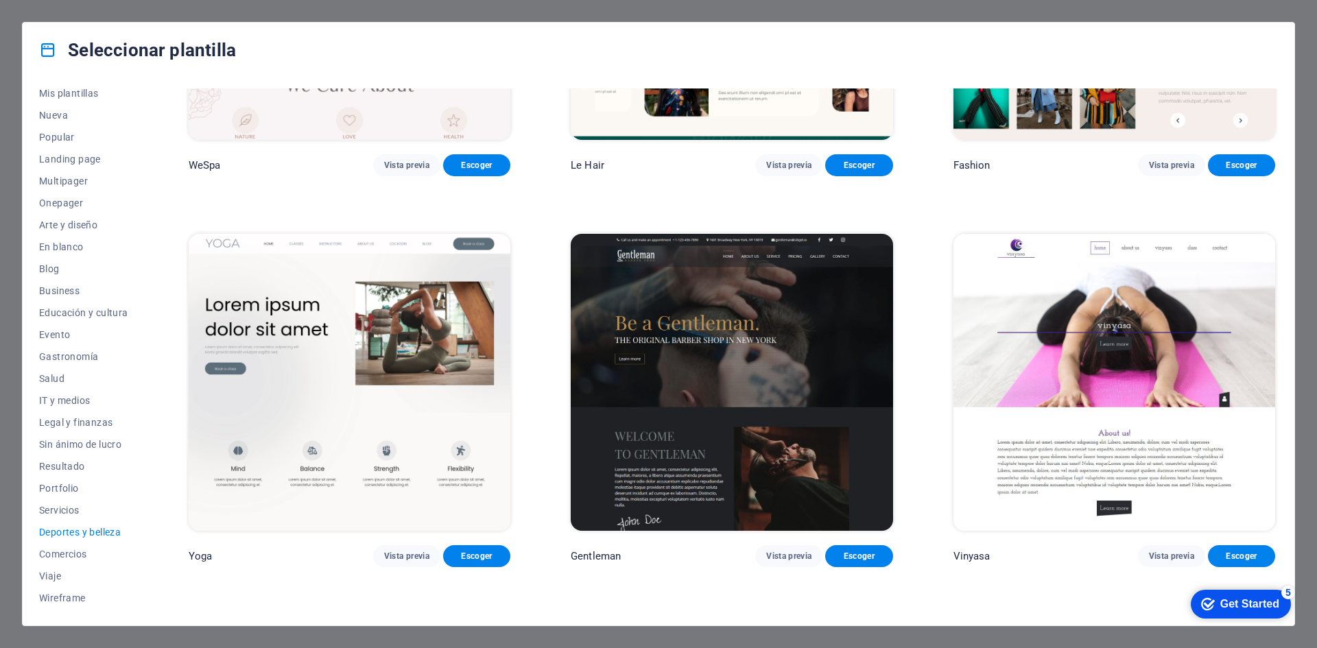
scroll to position [755, 0]
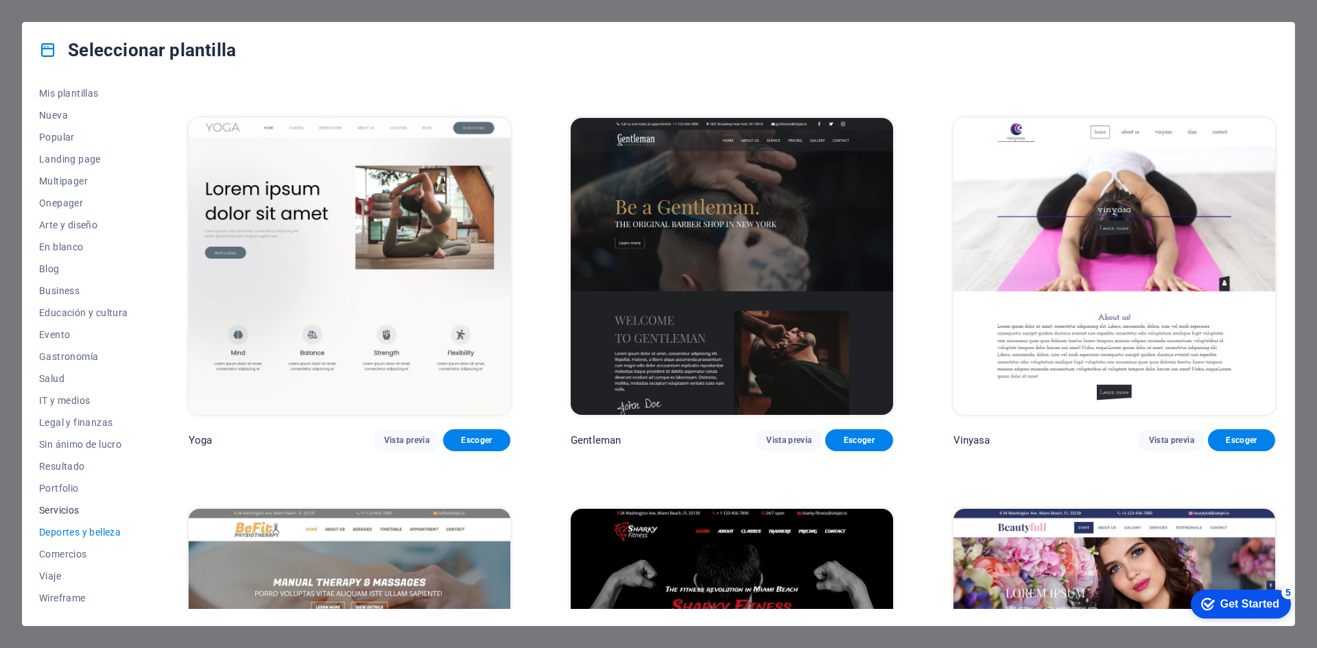
click at [54, 509] on span "Servicios" at bounding box center [83, 510] width 89 height 11
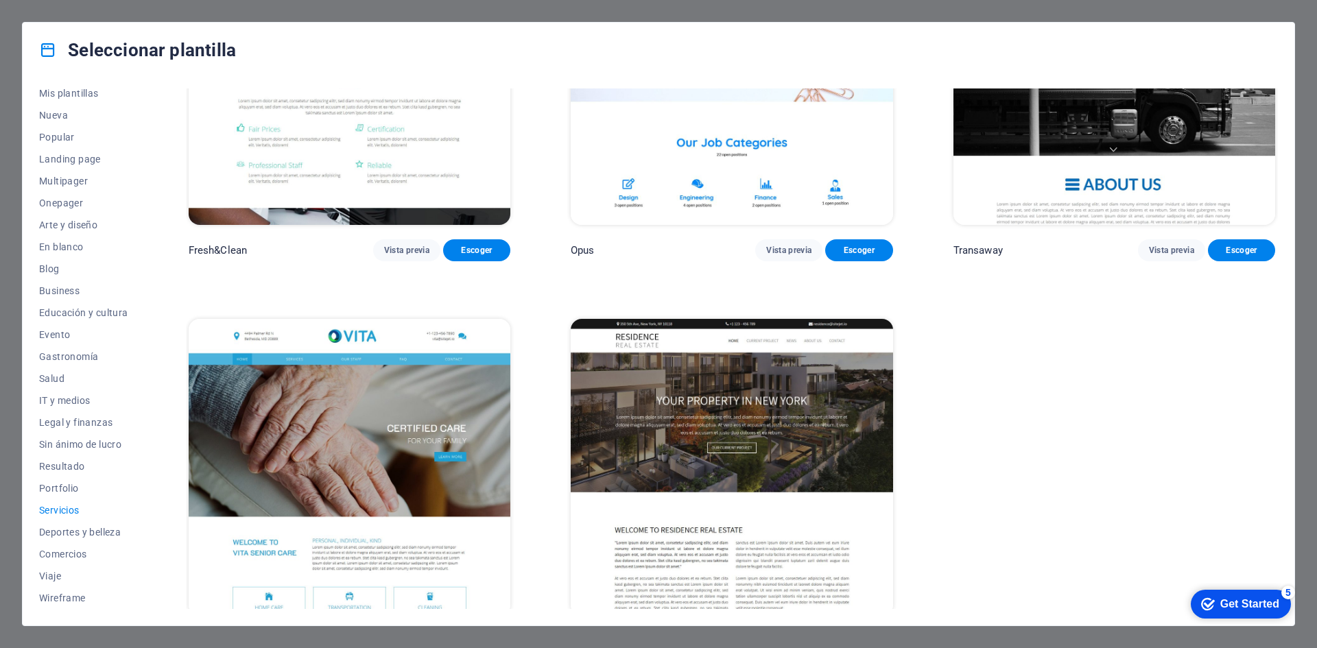
scroll to position [2149, 0]
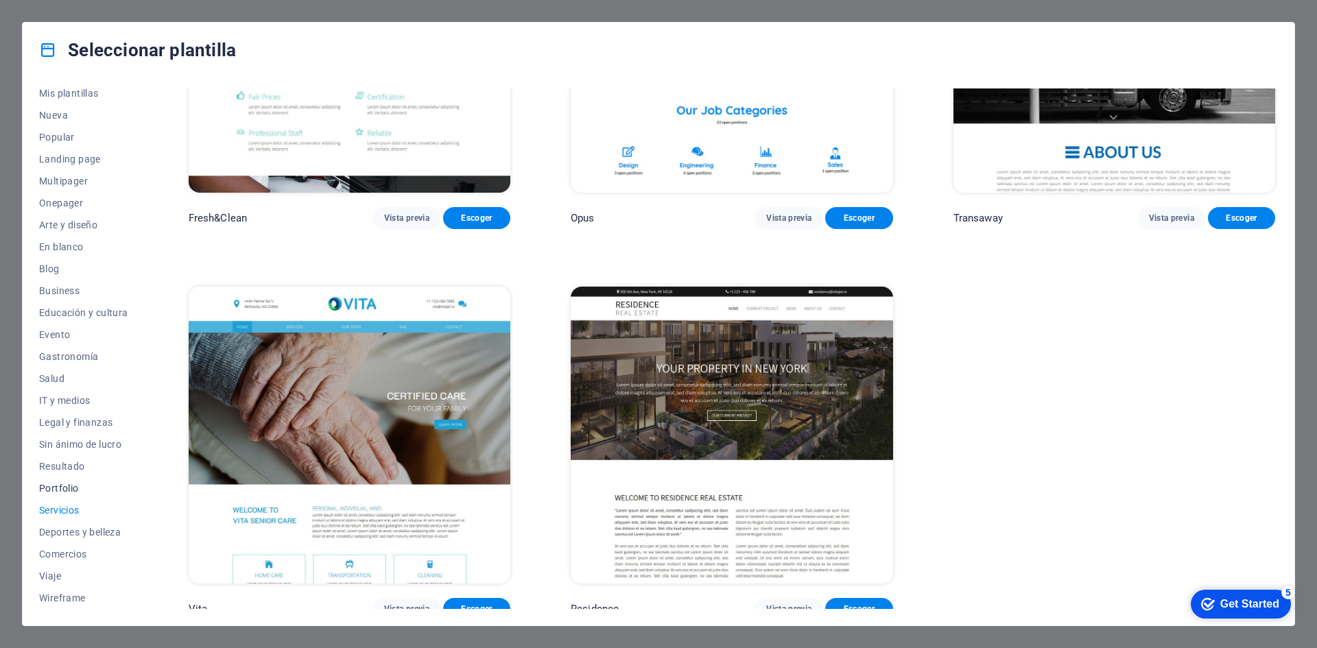
click at [78, 489] on span "Portfolio" at bounding box center [83, 488] width 89 height 11
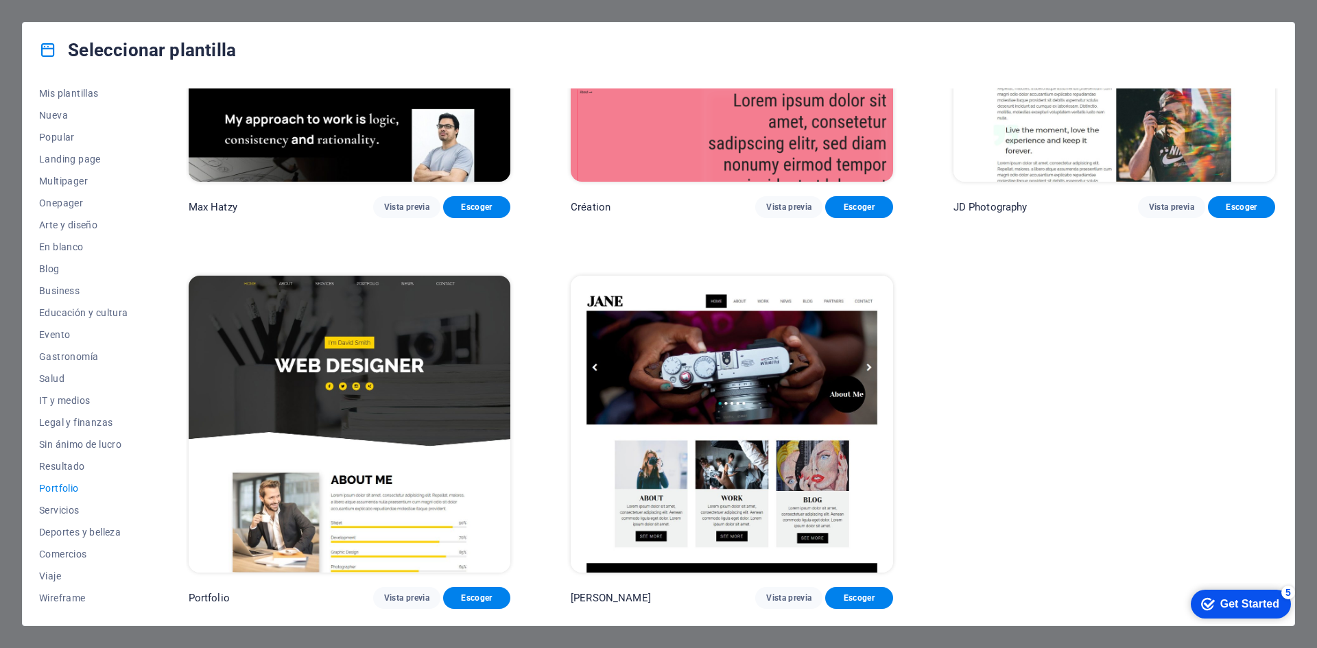
scroll to position [592, 0]
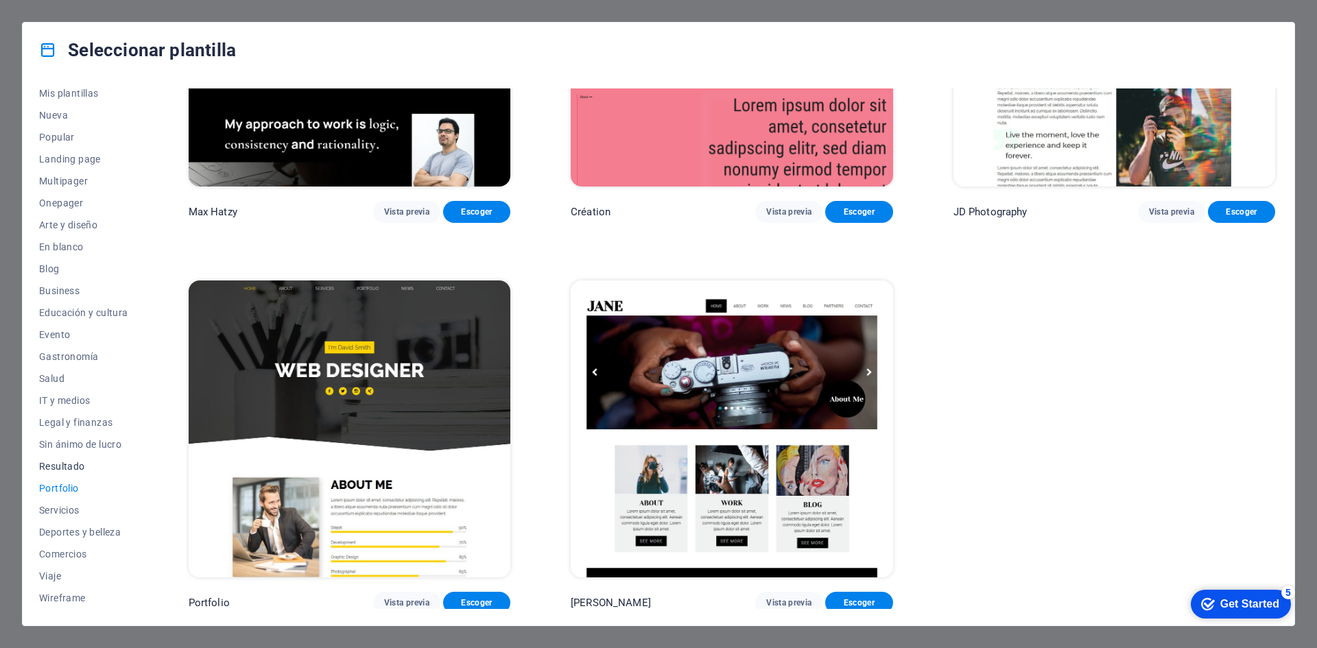
click at [80, 469] on span "Resultado" at bounding box center [83, 466] width 89 height 11
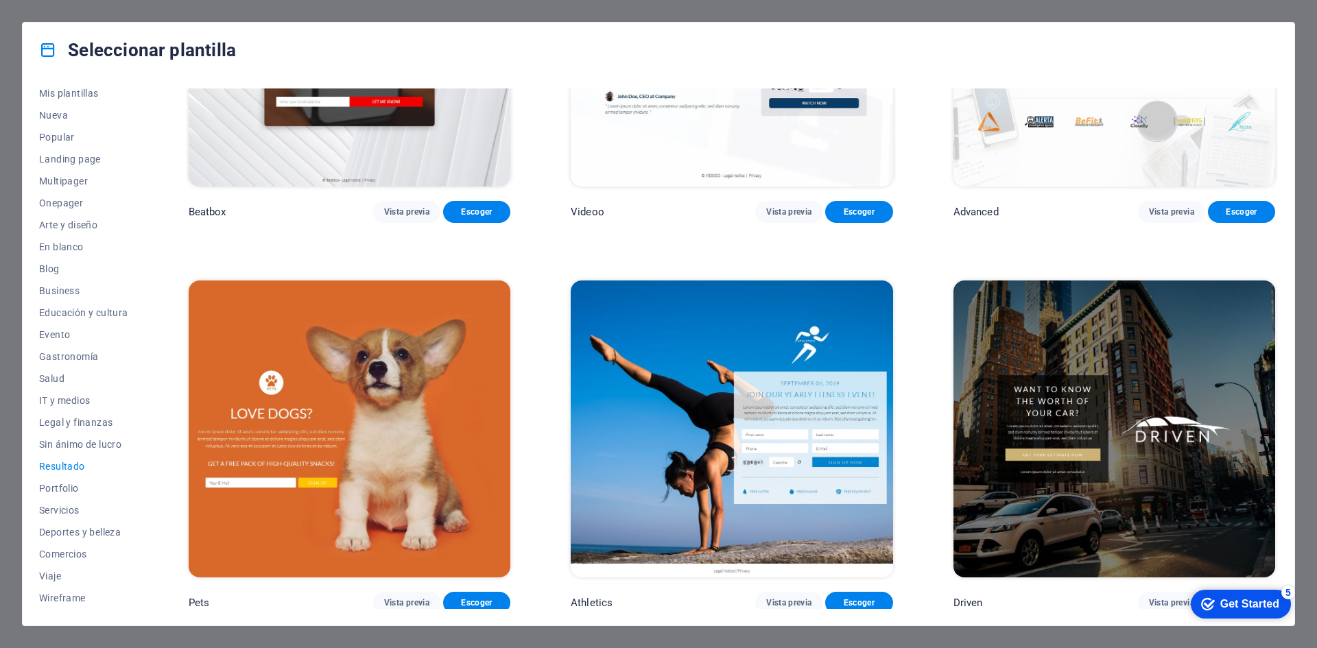
scroll to position [1760, 0]
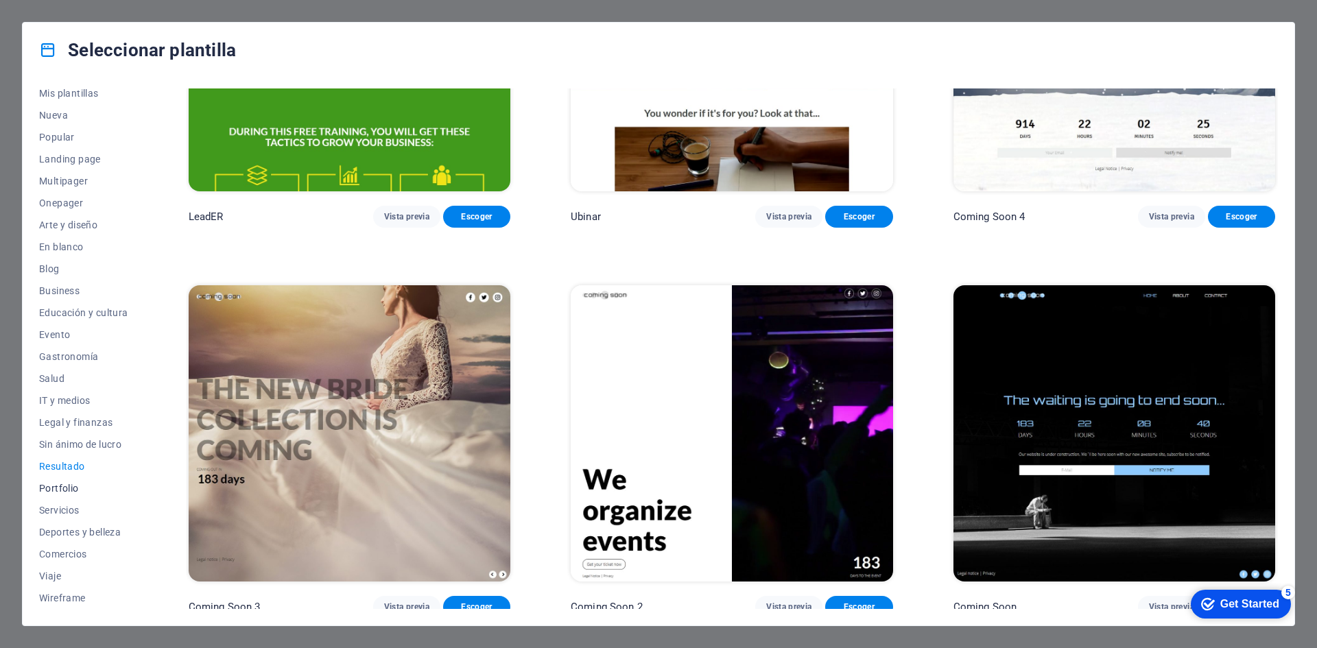
click at [70, 489] on span "Portfolio" at bounding box center [83, 488] width 89 height 11
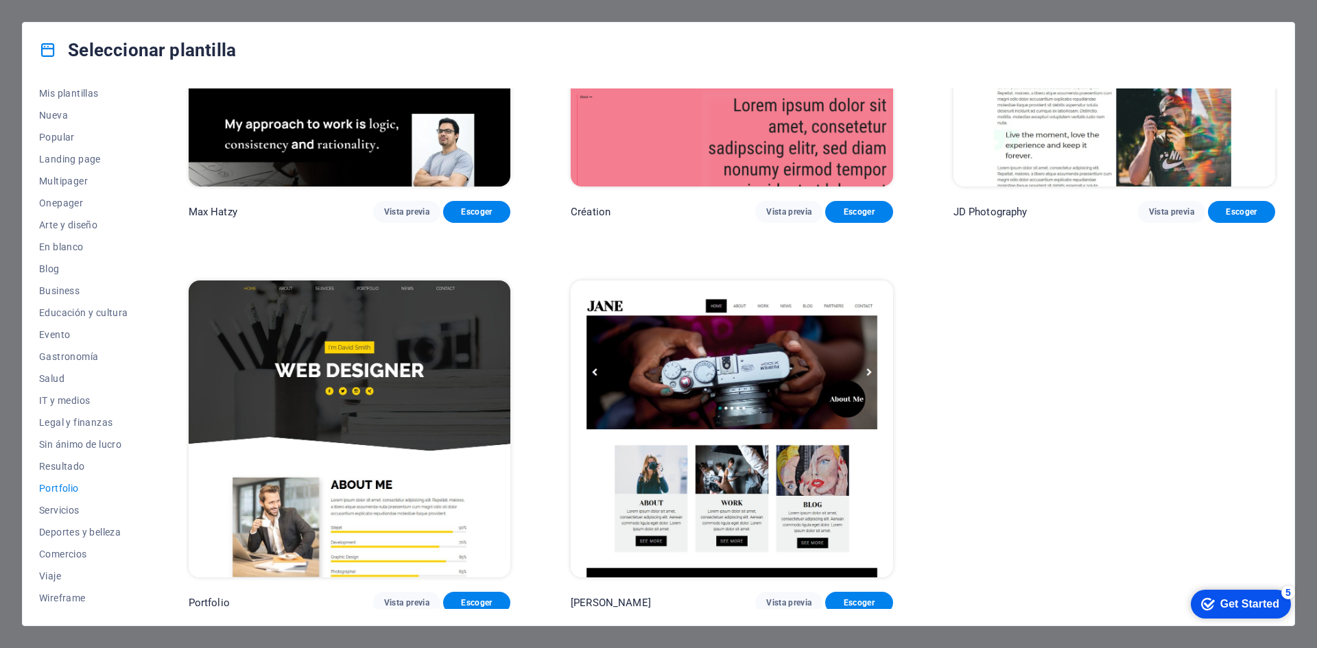
scroll to position [180, 0]
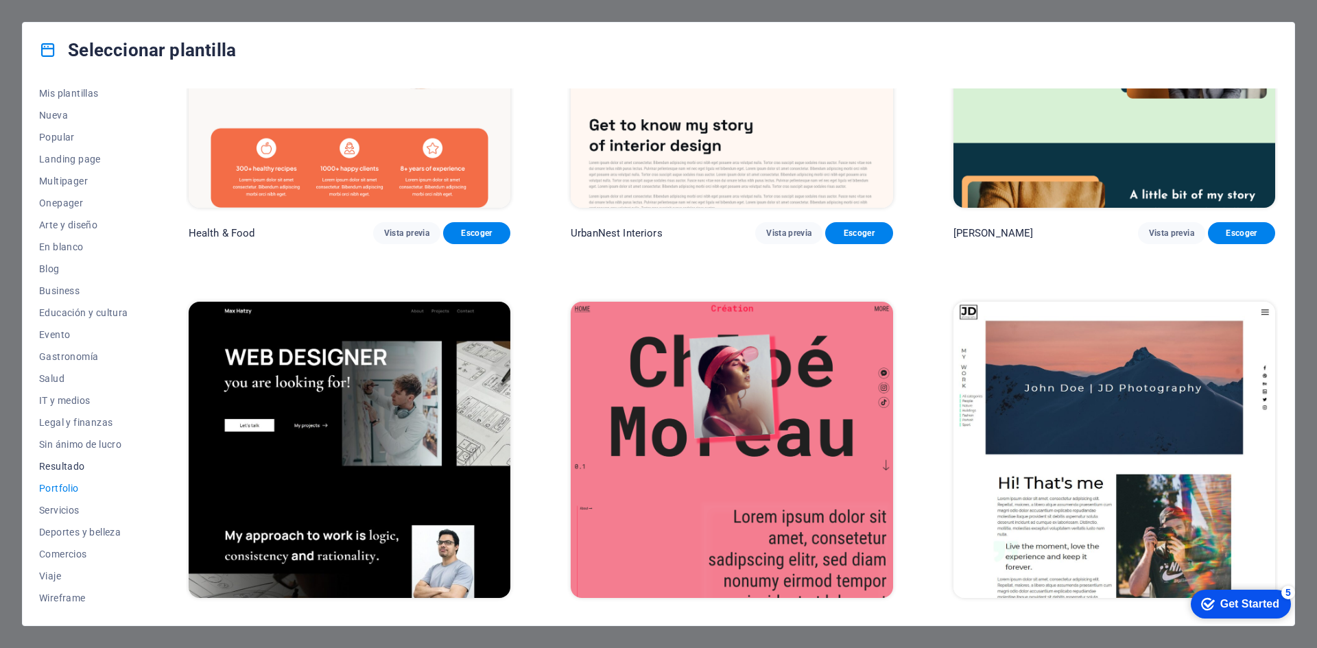
click at [78, 469] on span "Resultado" at bounding box center [83, 466] width 89 height 11
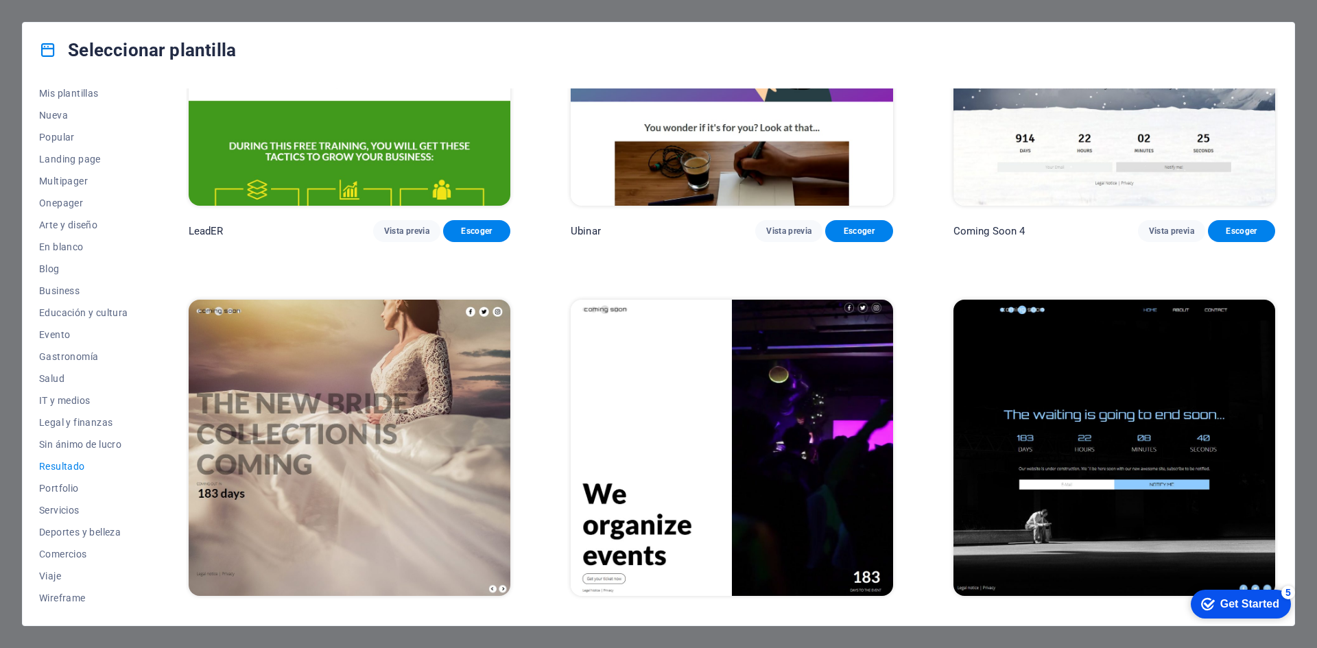
scroll to position [1760, 0]
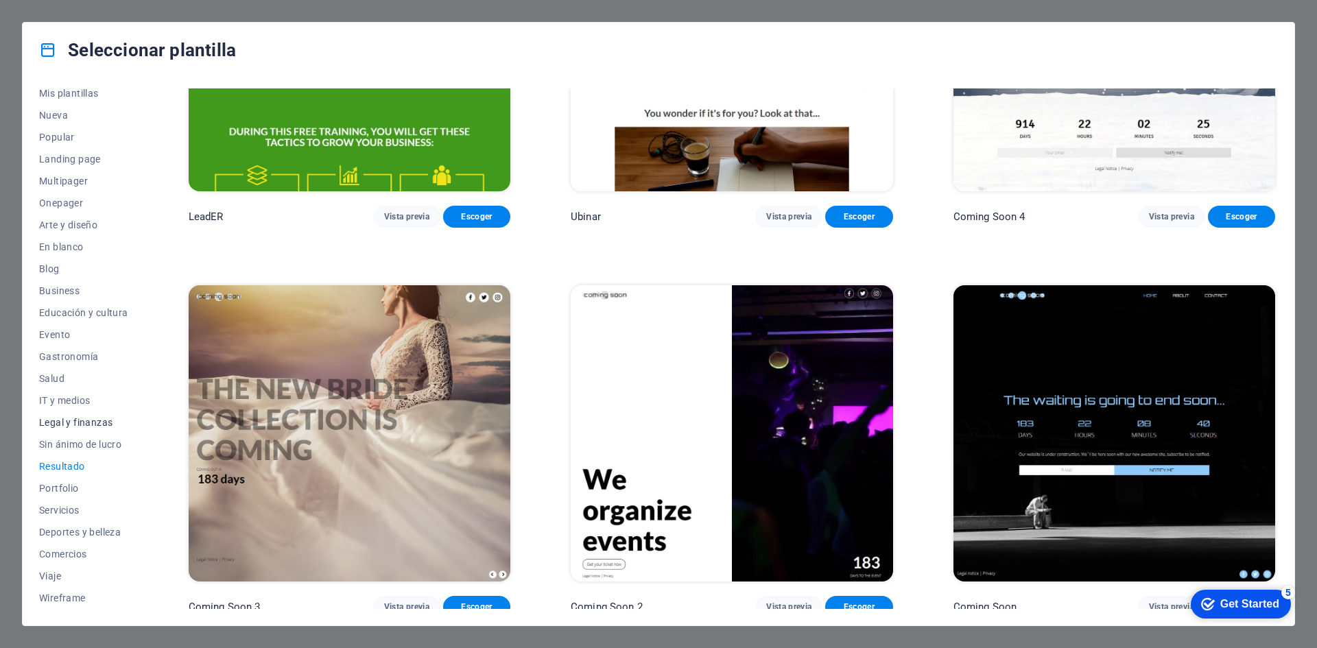
click at [85, 427] on span "Legal y finanzas" at bounding box center [83, 422] width 89 height 11
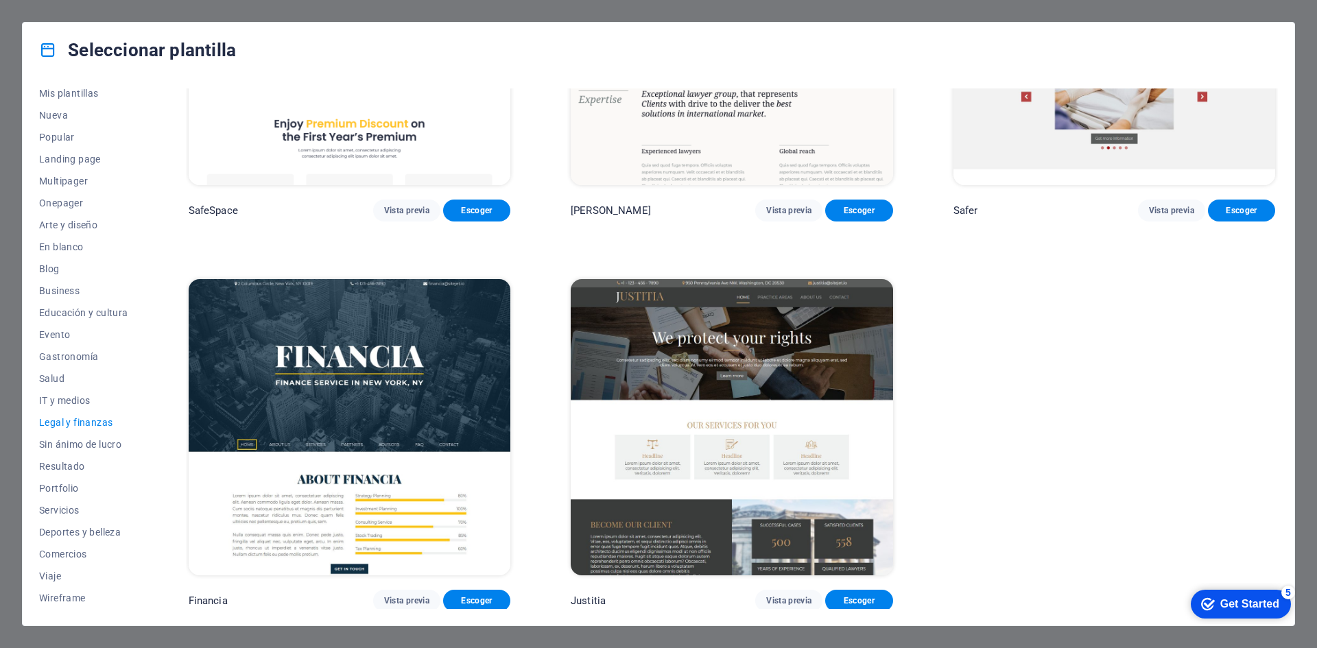
scroll to position [0, 0]
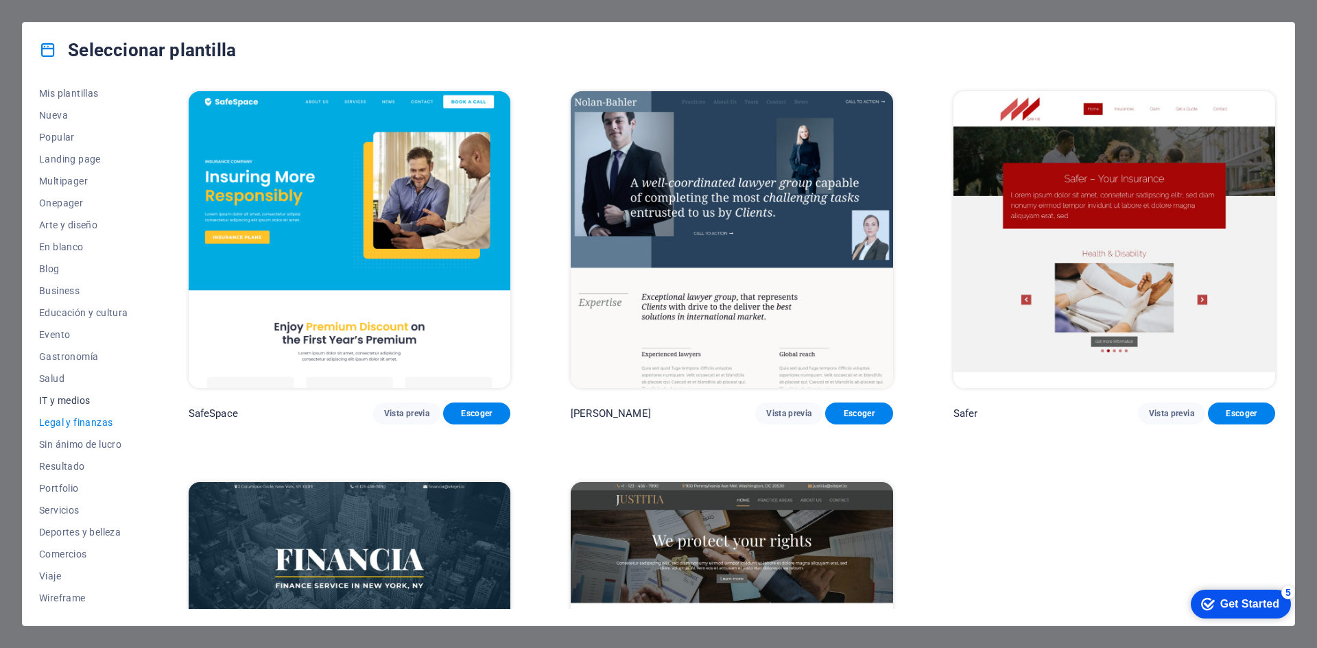
click at [75, 401] on span "IT y medios" at bounding box center [83, 400] width 89 height 11
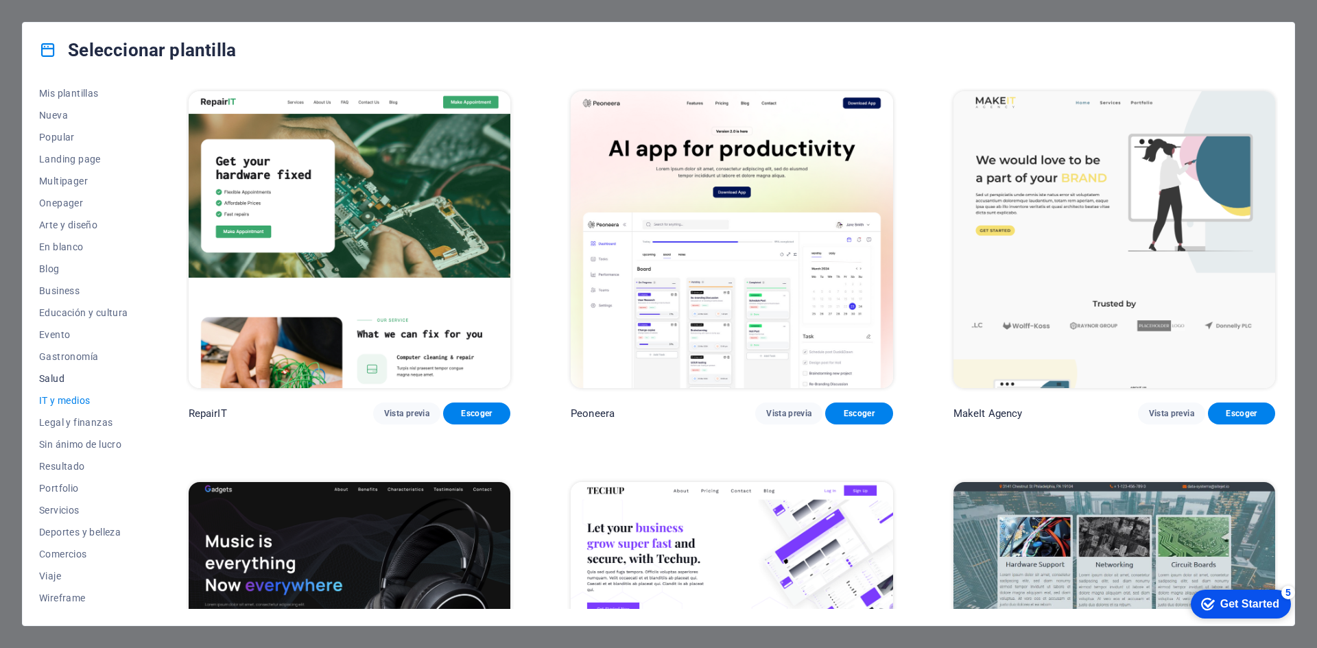
click at [55, 377] on span "Salud" at bounding box center [83, 378] width 89 height 11
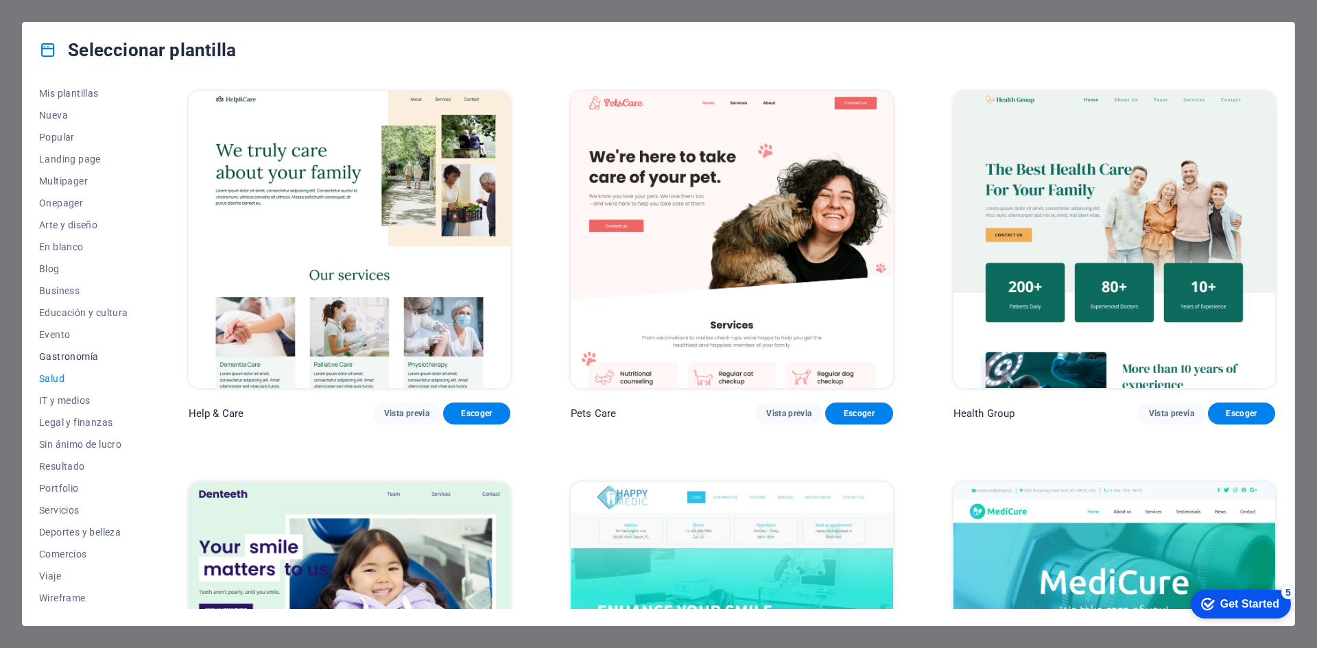
click at [60, 359] on span "Gastronomía" at bounding box center [83, 356] width 89 height 11
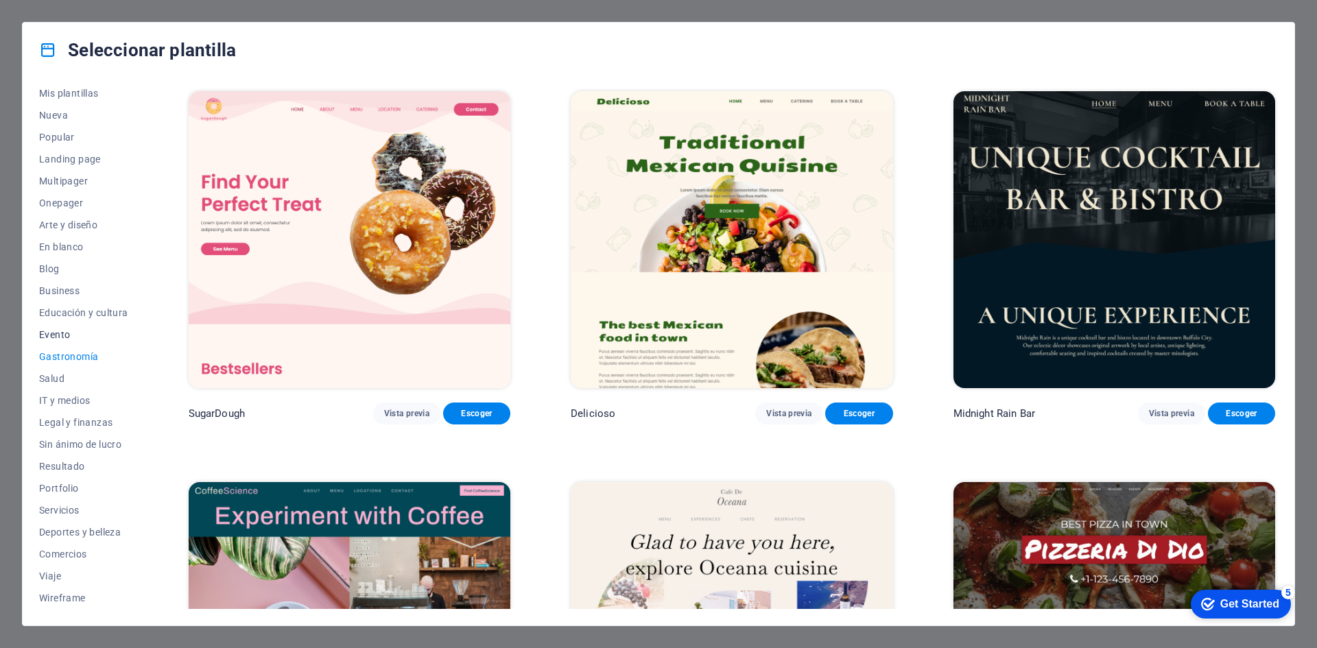
click at [60, 331] on span "Evento" at bounding box center [83, 334] width 89 height 11
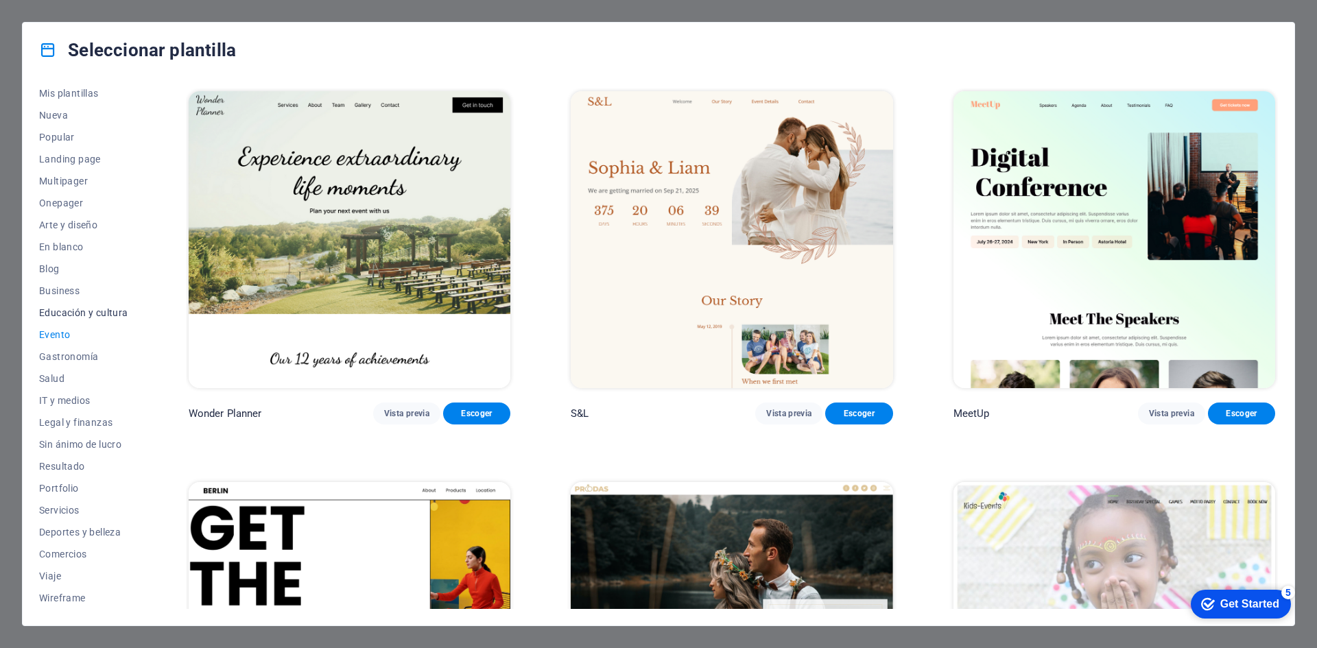
click at [60, 312] on span "Educación y cultura" at bounding box center [83, 312] width 89 height 11
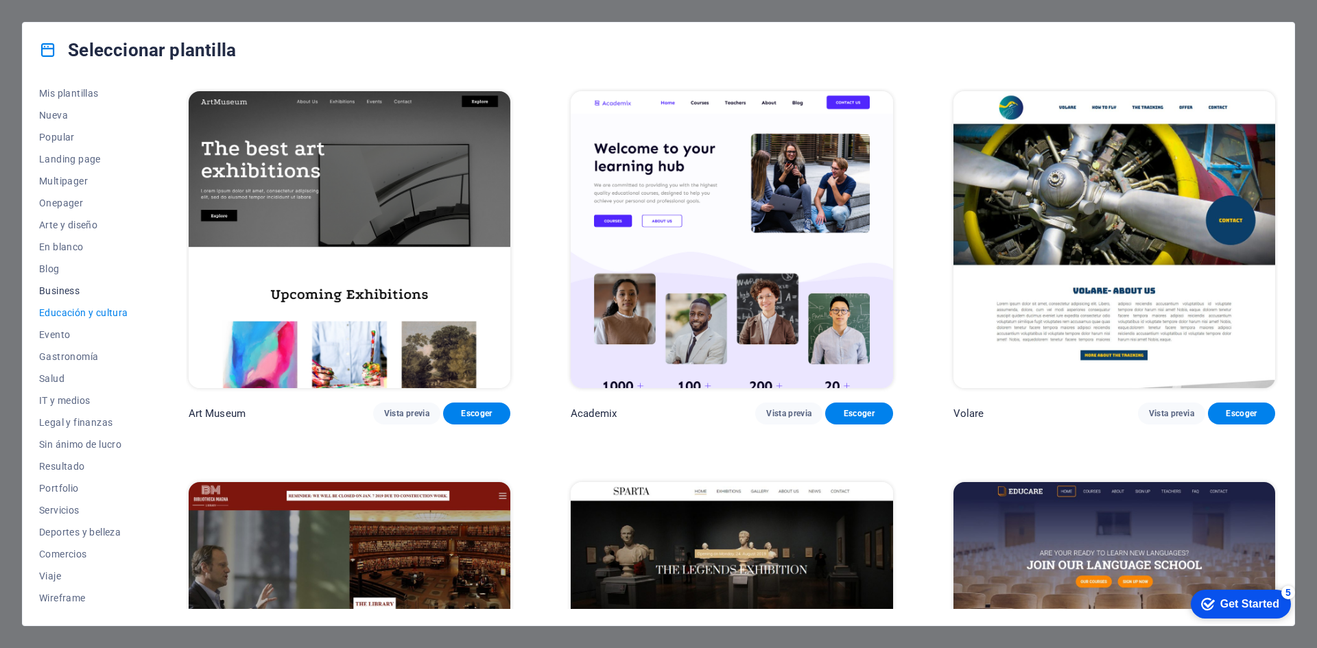
click at [63, 290] on span "Business" at bounding box center [83, 290] width 89 height 11
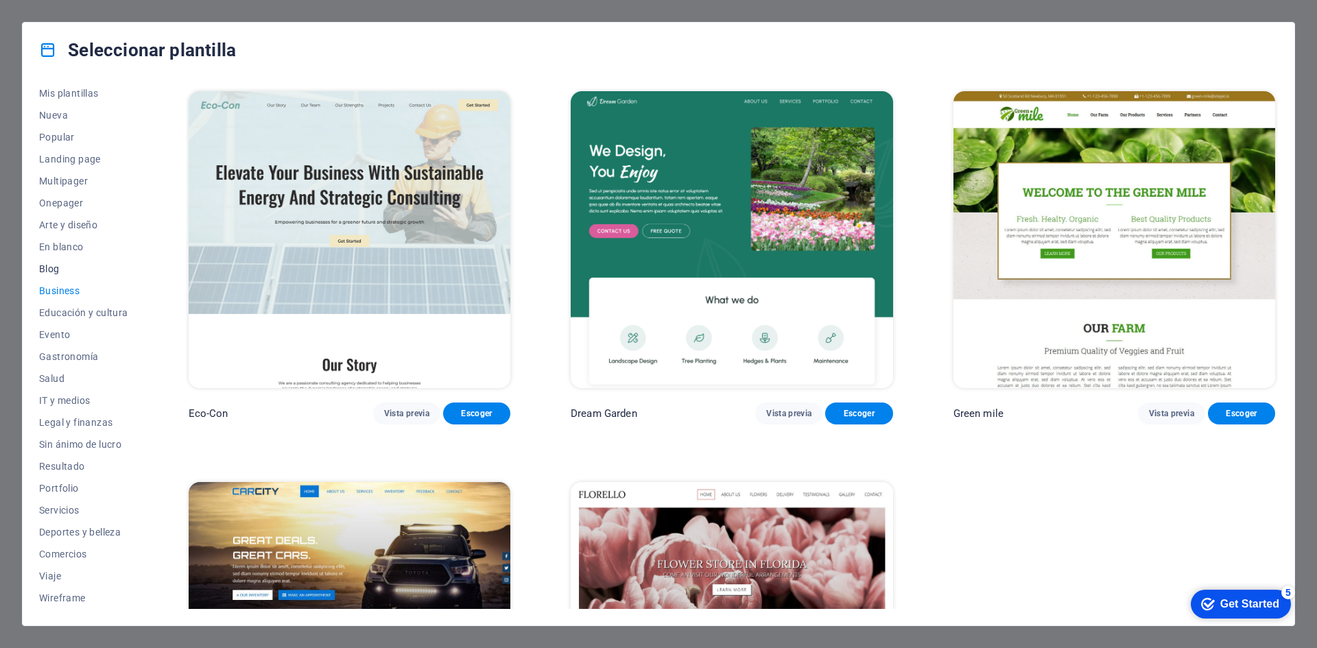
click at [58, 270] on span "Blog" at bounding box center [83, 268] width 89 height 11
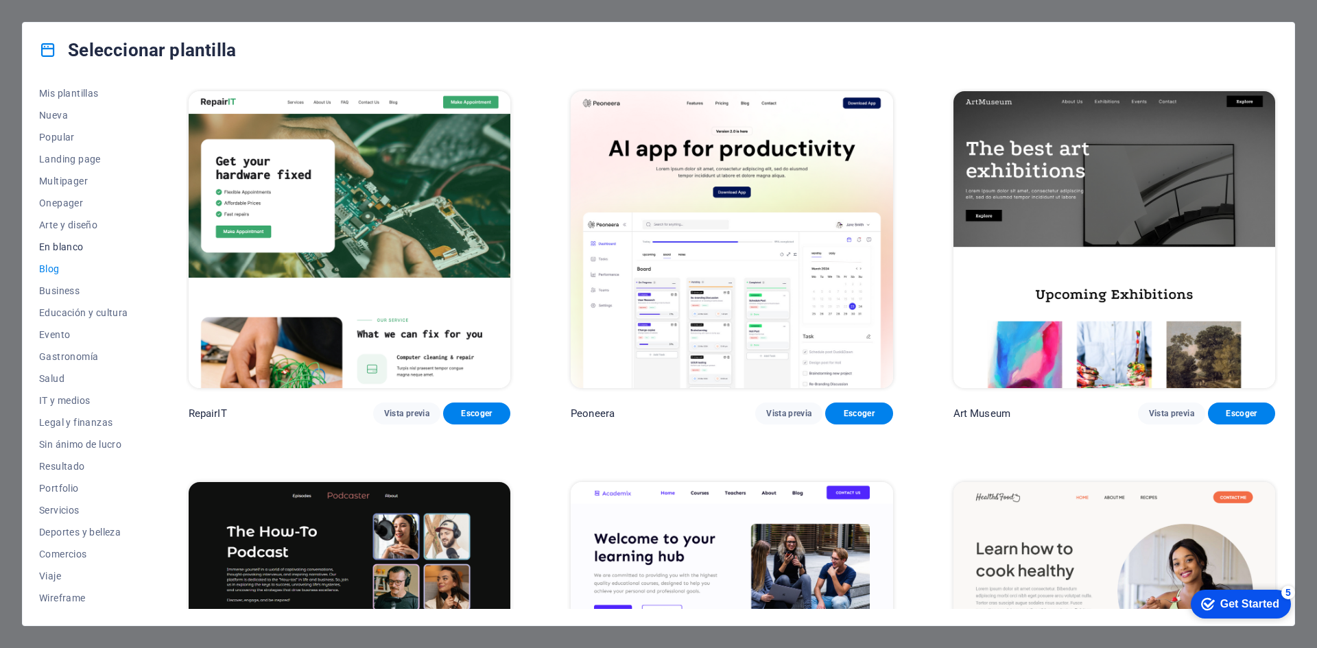
click at [62, 252] on span "En blanco" at bounding box center [83, 247] width 89 height 11
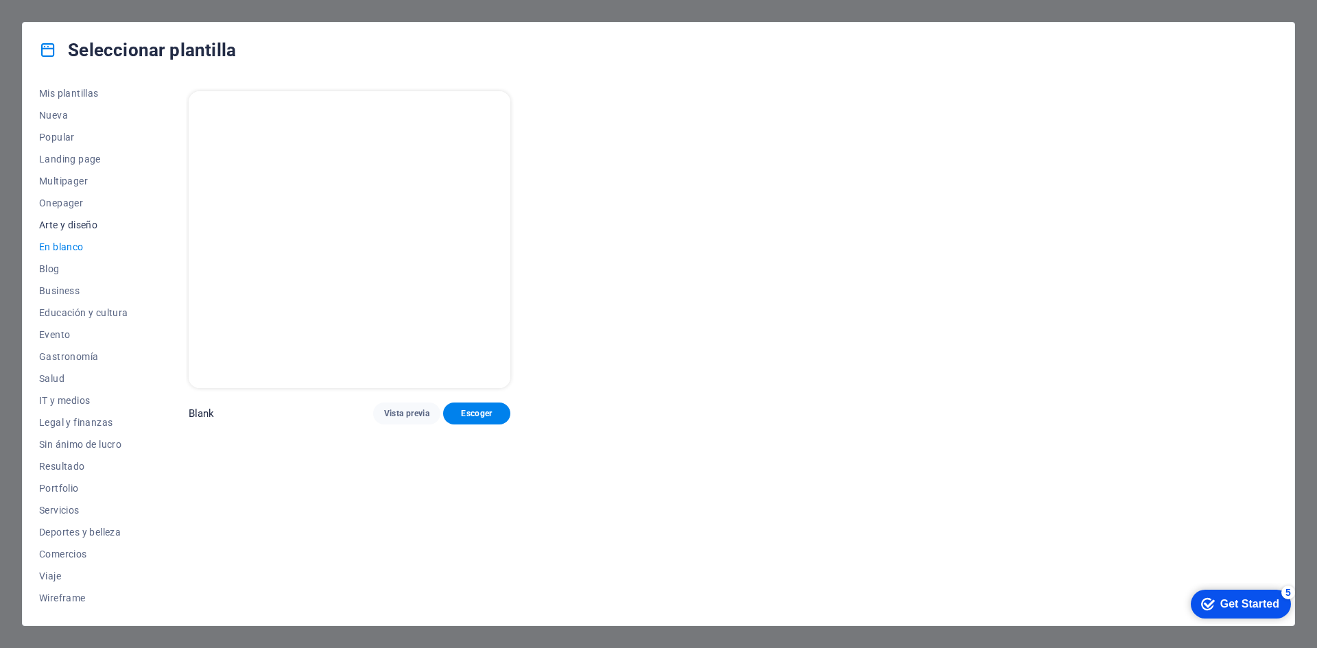
click at [64, 235] on button "Arte y diseño" at bounding box center [83, 225] width 89 height 22
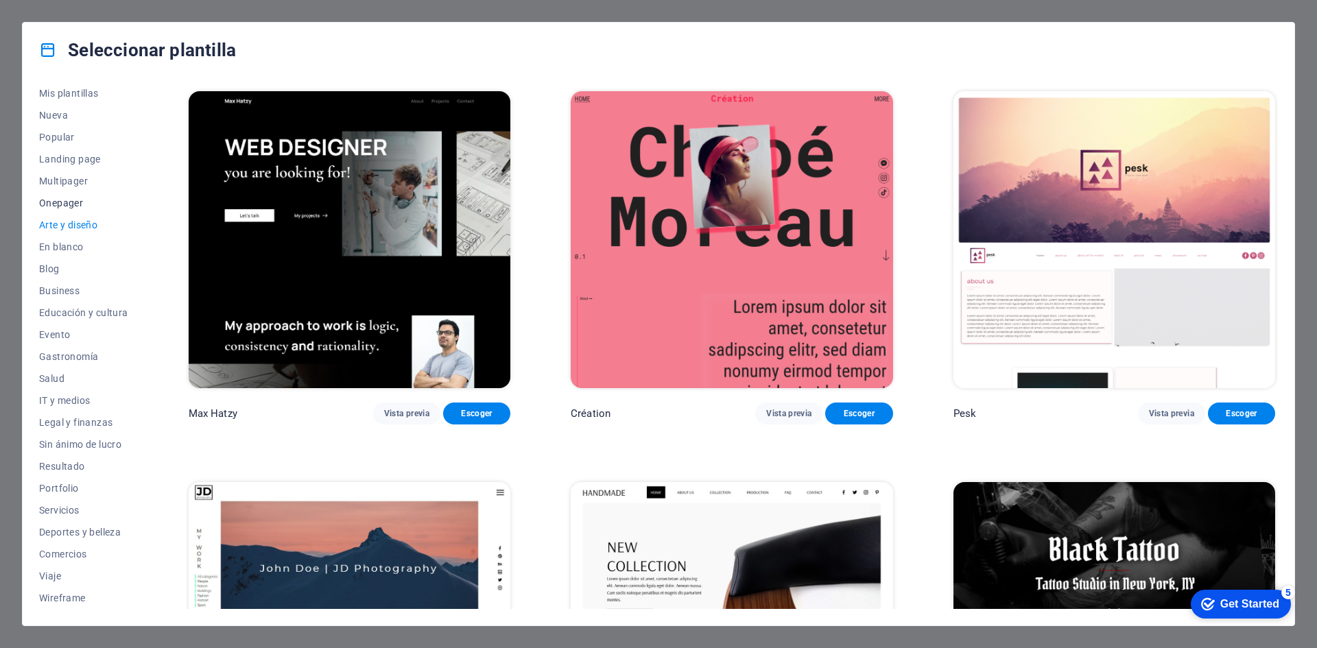
click at [78, 204] on span "Onepager" at bounding box center [83, 203] width 89 height 11
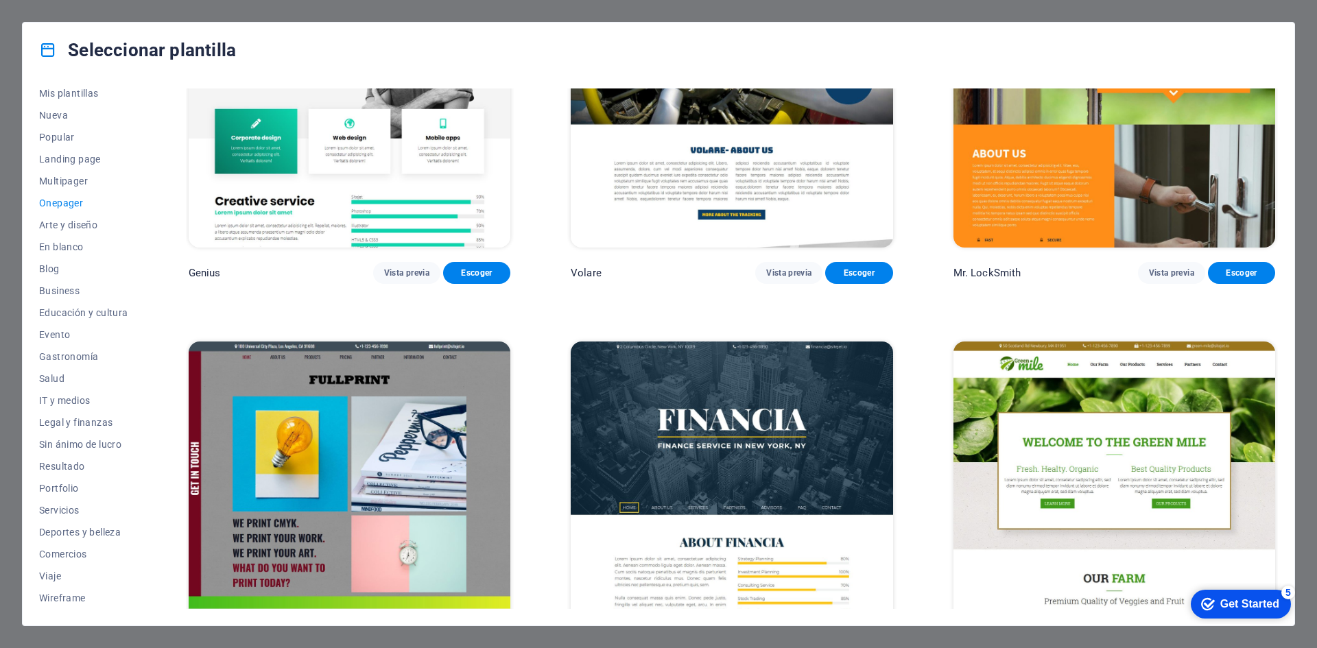
scroll to position [3705, 0]
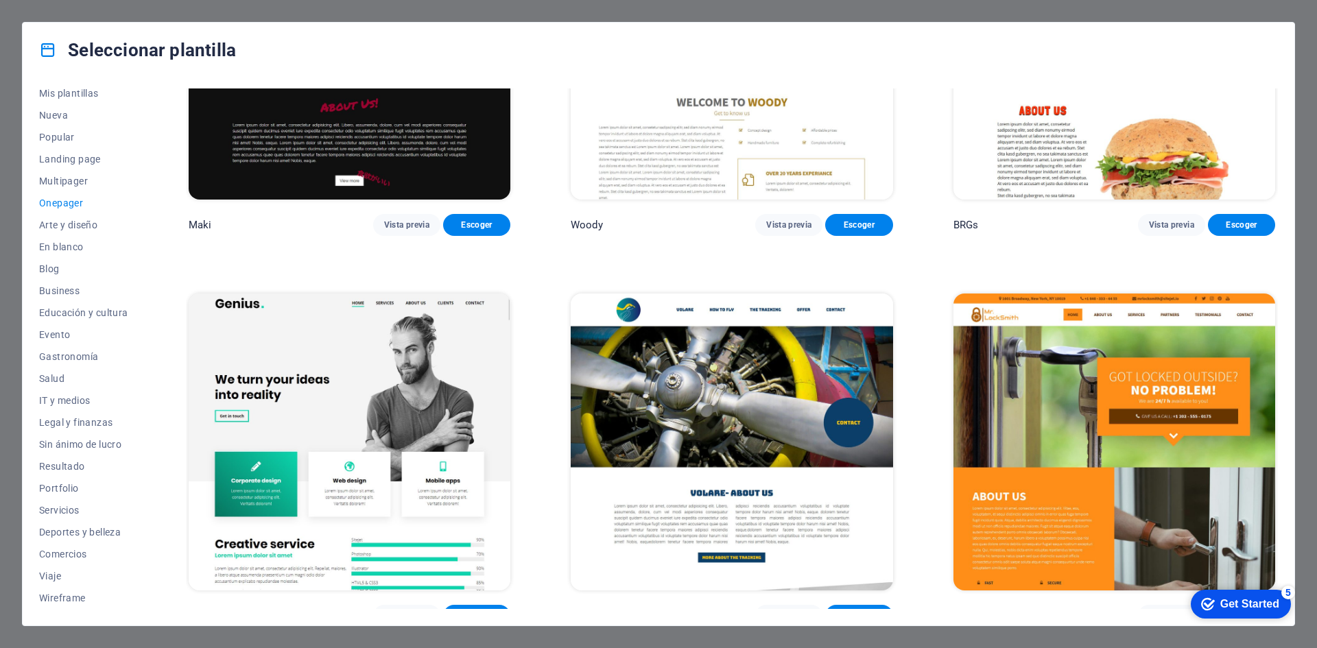
click at [473, 605] on button "Escoger" at bounding box center [476, 616] width 67 height 22
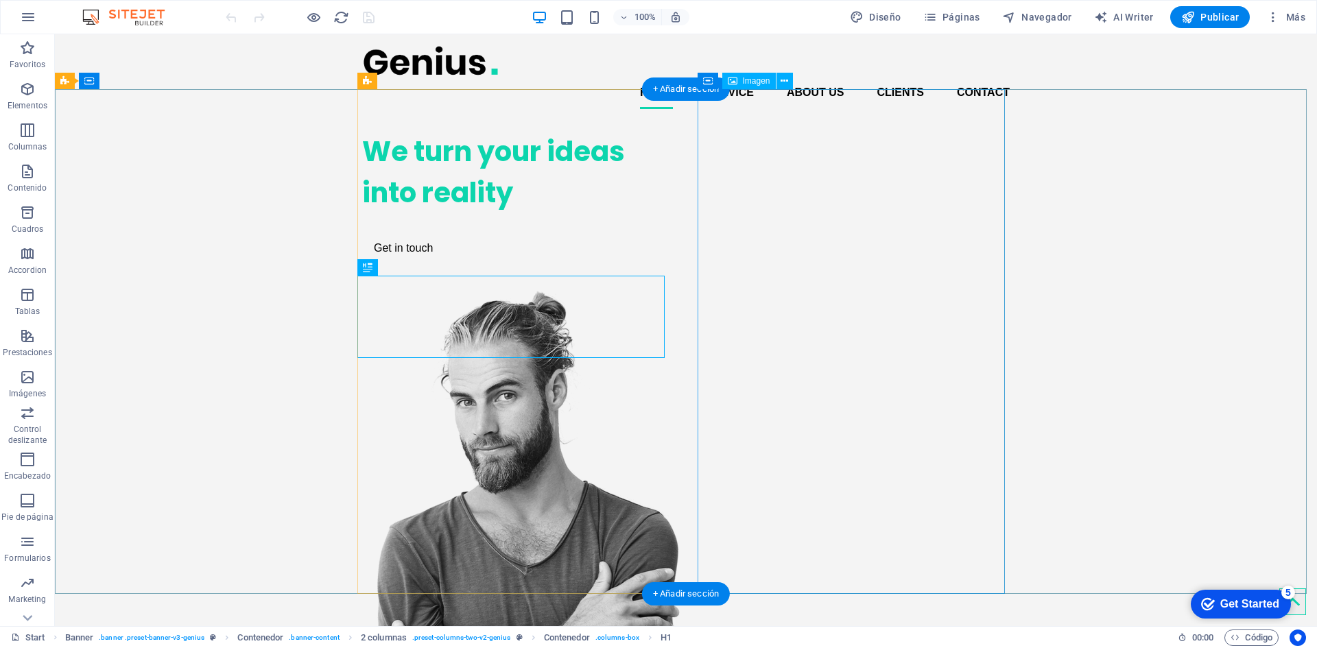
click at [670, 290] on figure at bounding box center [515, 551] width 307 height 522
click at [755, 83] on span "Imagen" at bounding box center [756, 81] width 27 height 8
click at [670, 290] on figure at bounding box center [515, 551] width 307 height 522
select select "px"
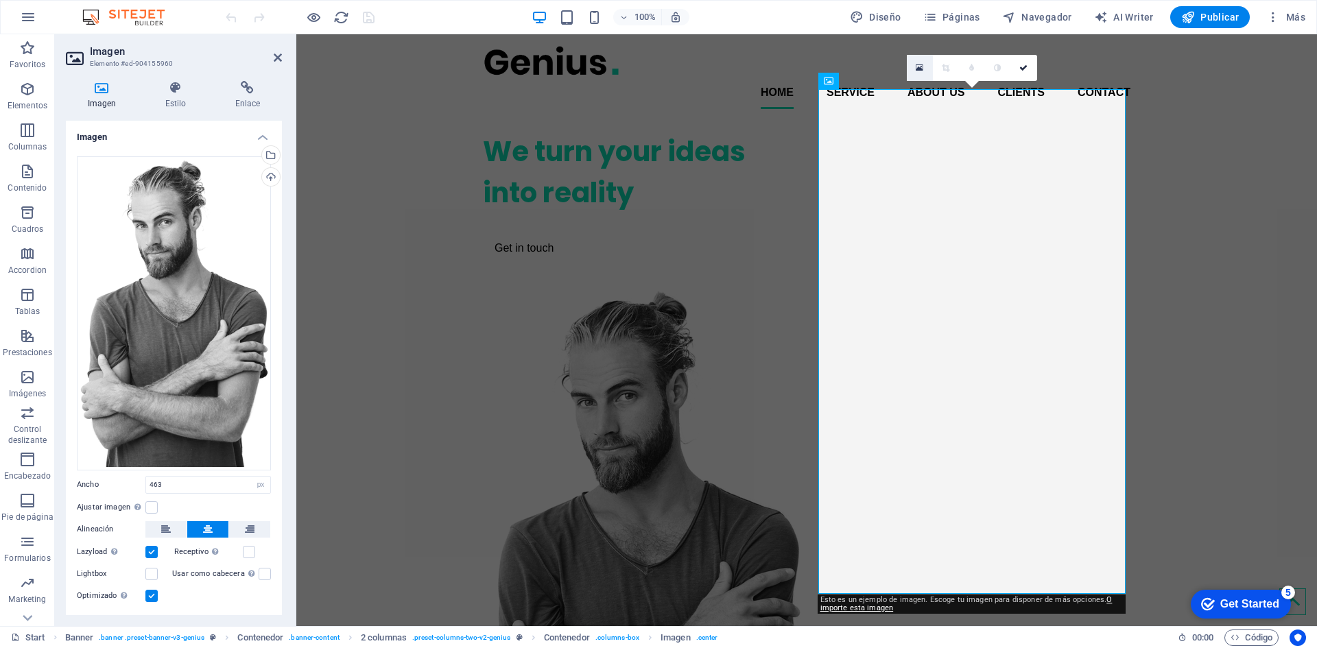
click at [919, 70] on icon at bounding box center [920, 68] width 8 height 10
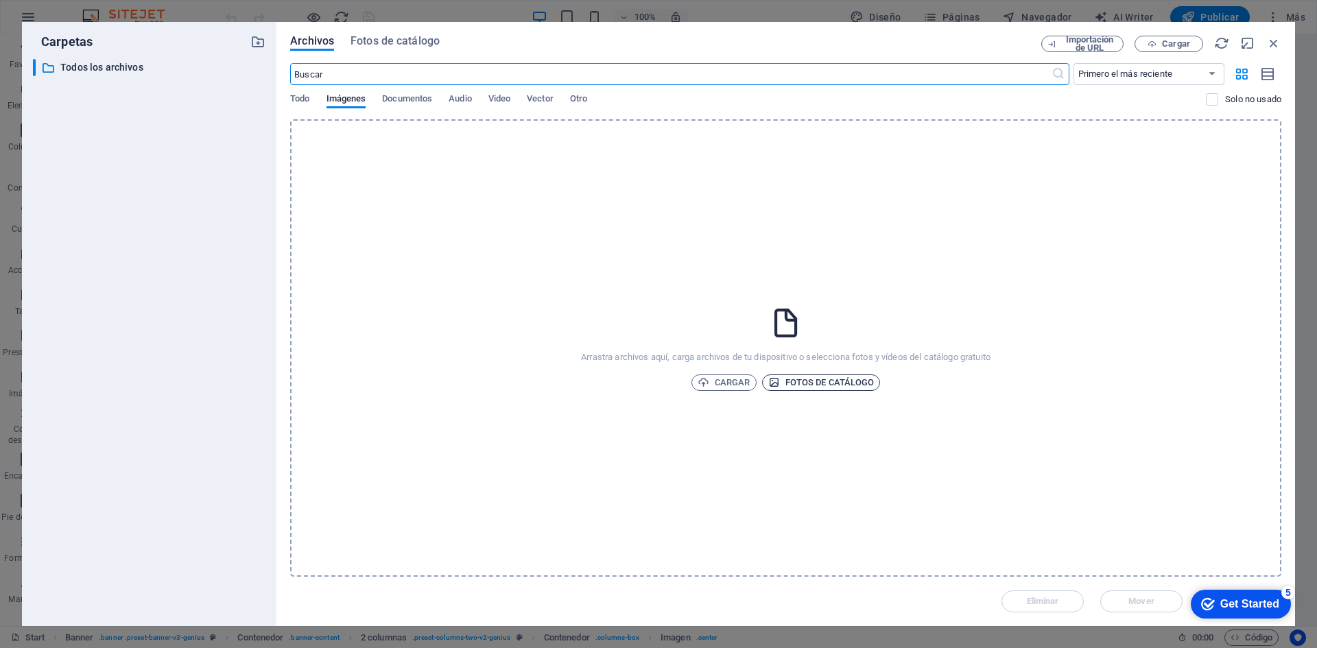
click at [830, 379] on span "Fotos de catálogo" at bounding box center [822, 383] width 106 height 16
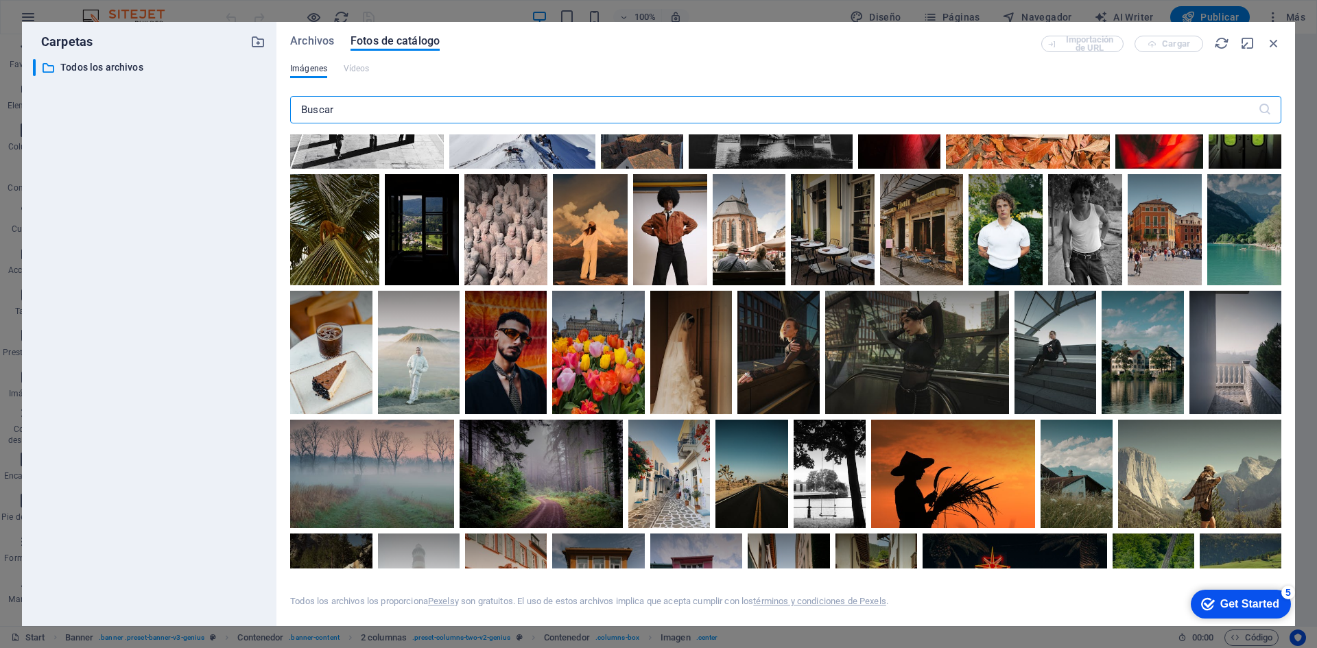
scroll to position [1715, 0]
